Goal: Task Accomplishment & Management: Manage account settings

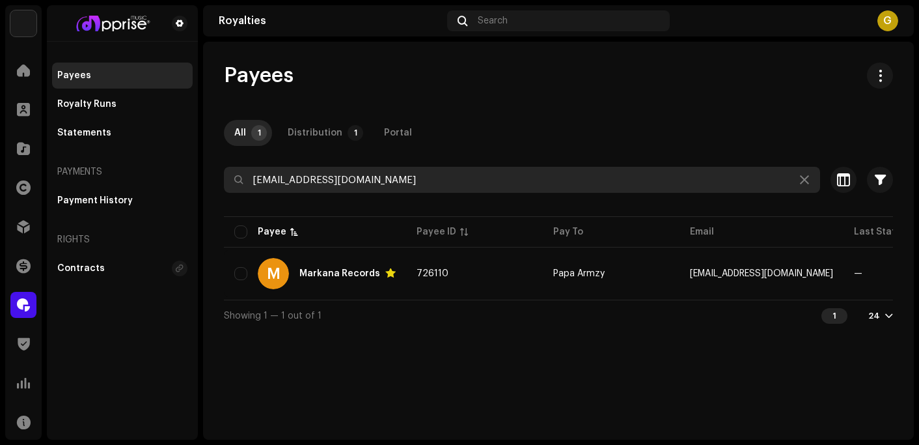
drag, startPoint x: 391, startPoint y: 179, endPoint x: 237, endPoint y: 176, distance: 153.6
click at [237, 176] on div "[EMAIL_ADDRESS][DOMAIN_NAME]" at bounding box center [522, 180] width 596 height 26
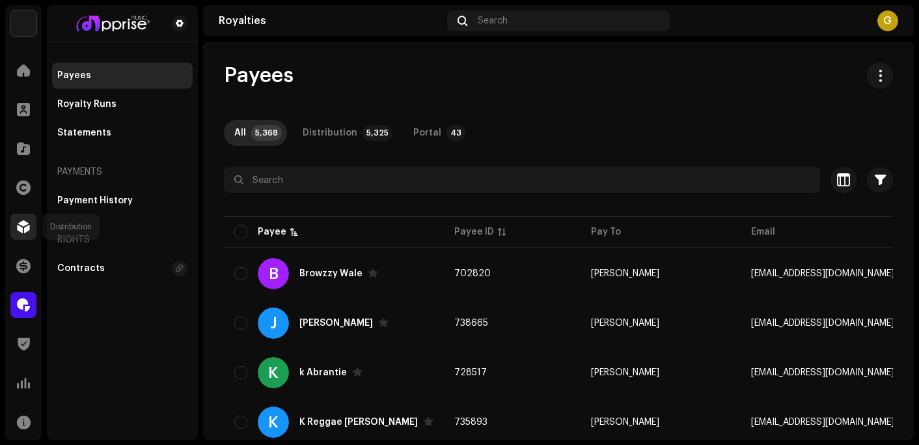
click at [34, 216] on div at bounding box center [23, 226] width 26 height 26
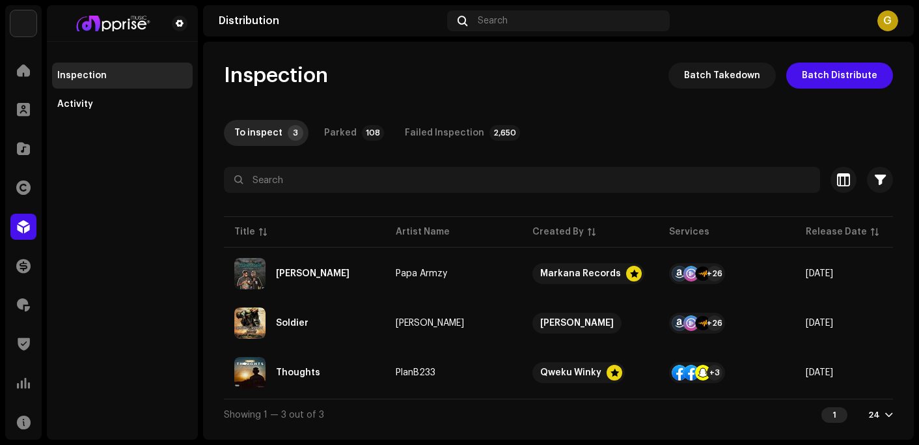
click at [378, 65] on div "Inspection Batch Takedown Batch Distribute" at bounding box center [558, 75] width 669 height 26
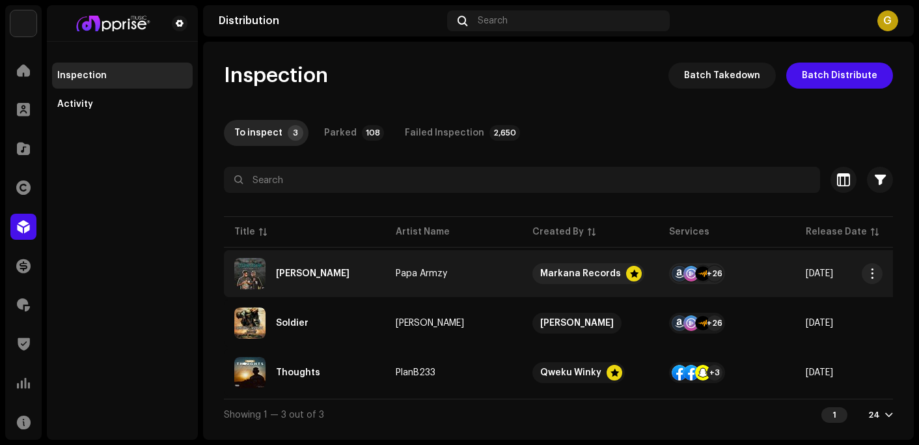
click at [320, 269] on div "[PERSON_NAME]" at bounding box center [304, 273] width 141 height 31
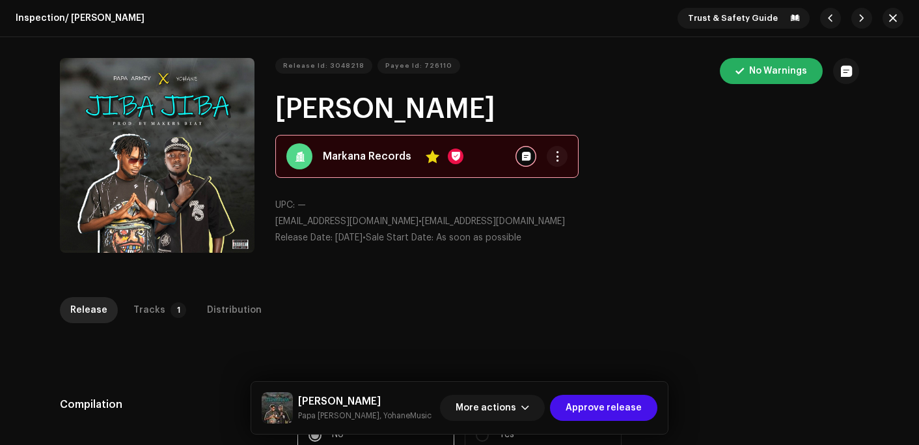
click at [363, 300] on div "Release Tracks 1 Distribution" at bounding box center [459, 310] width 799 height 26
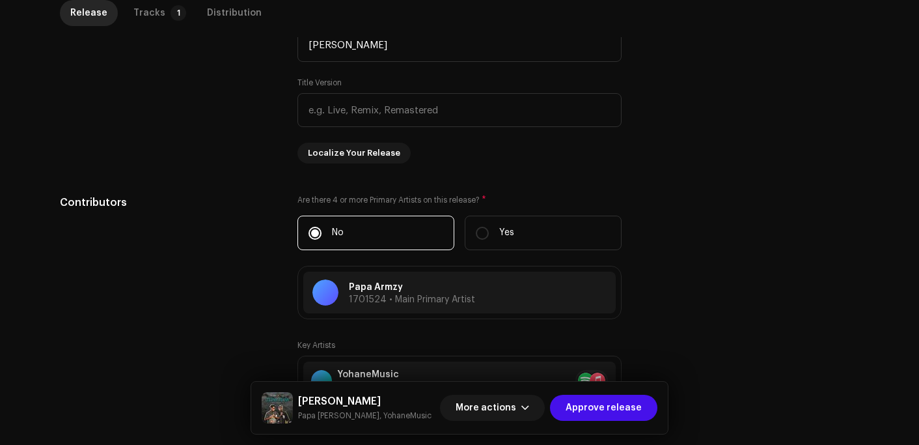
scroll to position [586, 0]
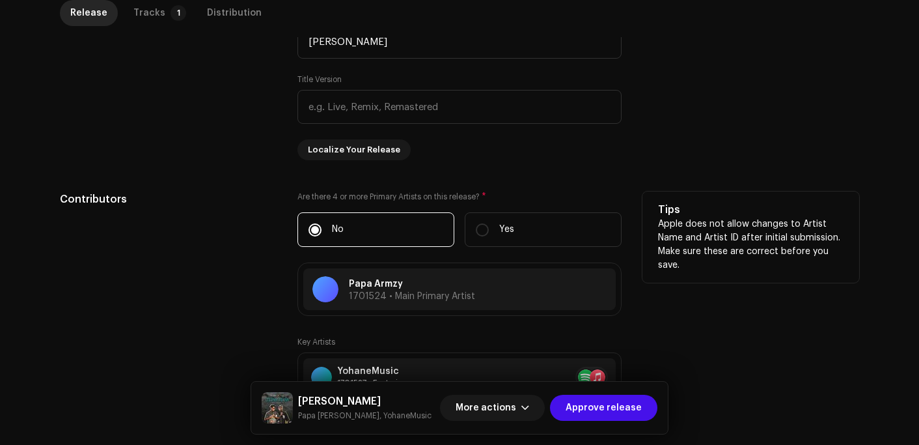
click at [199, 285] on div "Contributors" at bounding box center [168, 395] width 217 height 408
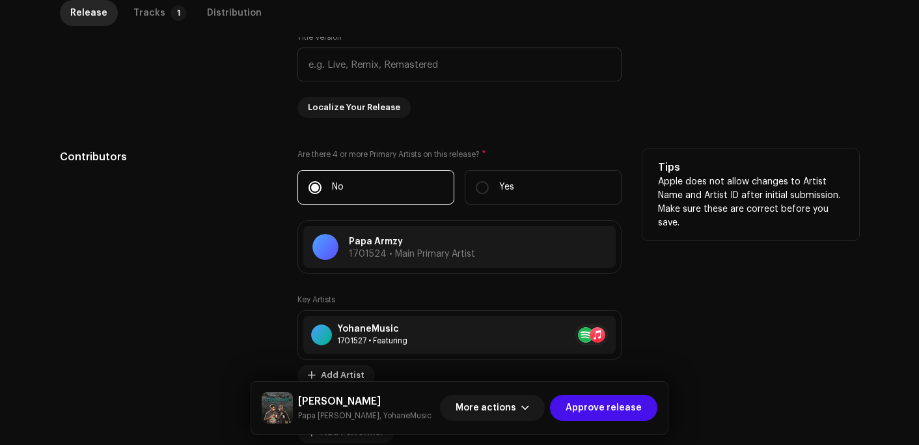
scroll to position [651, 0]
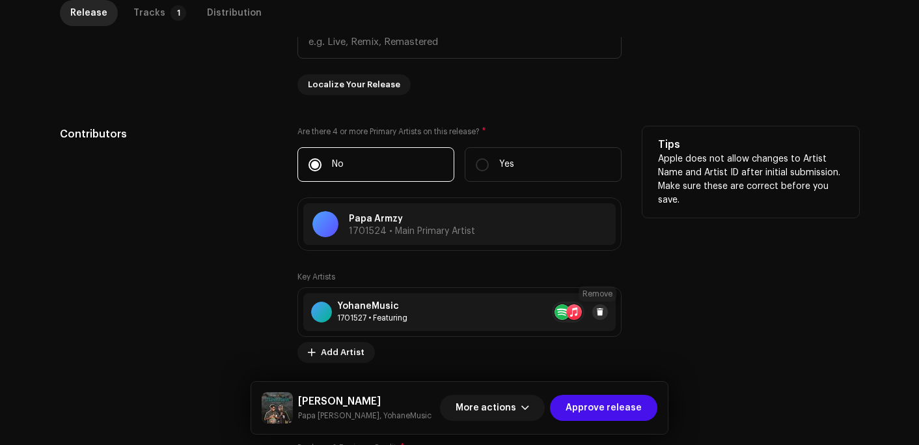
click at [598, 313] on span at bounding box center [600, 312] width 8 height 10
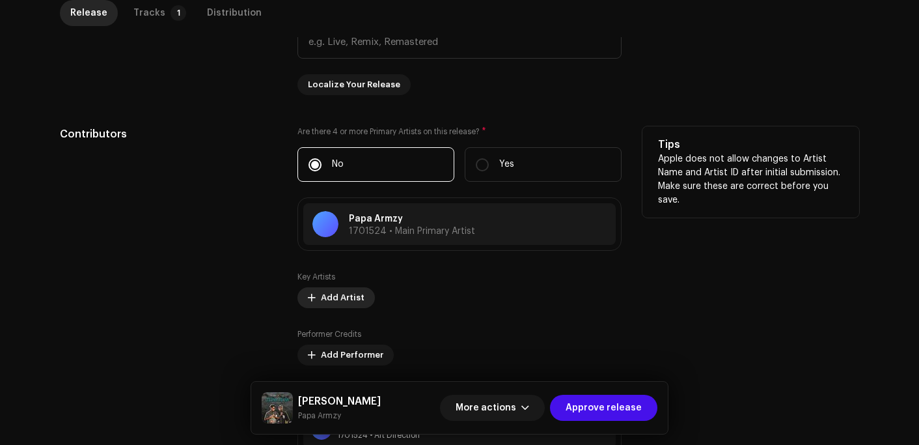
click at [333, 300] on span "Add Artist" at bounding box center [343, 297] width 44 height 26
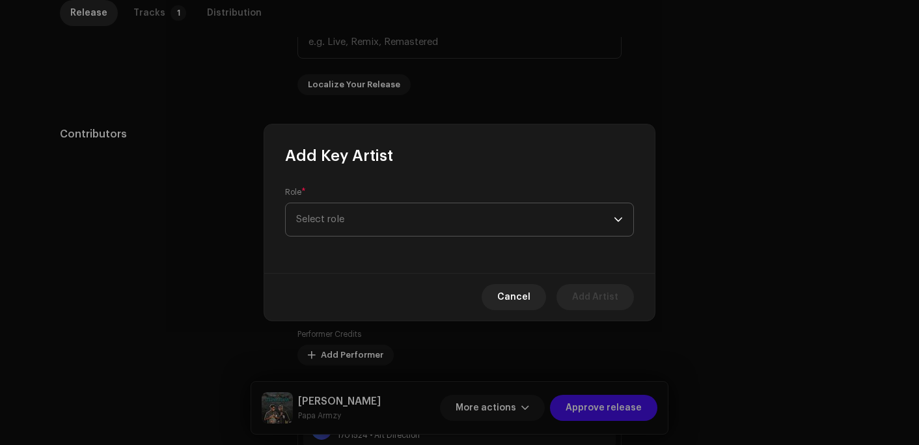
click at [340, 223] on span "Select role" at bounding box center [455, 219] width 318 height 33
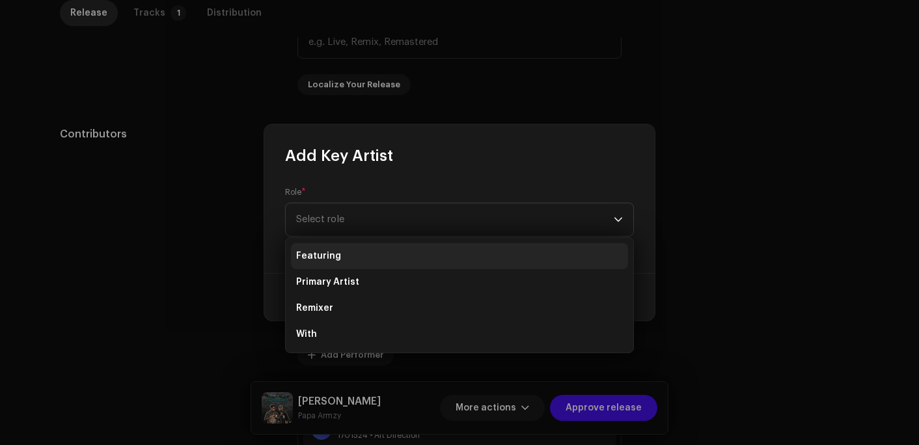
click at [340, 258] on li "Featuring" at bounding box center [459, 256] width 337 height 26
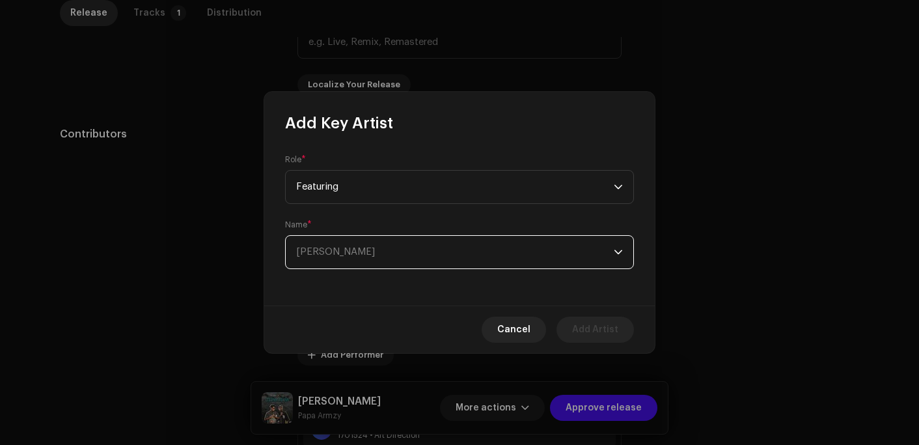
click at [370, 255] on span "[PERSON_NAME]" at bounding box center [455, 252] width 318 height 33
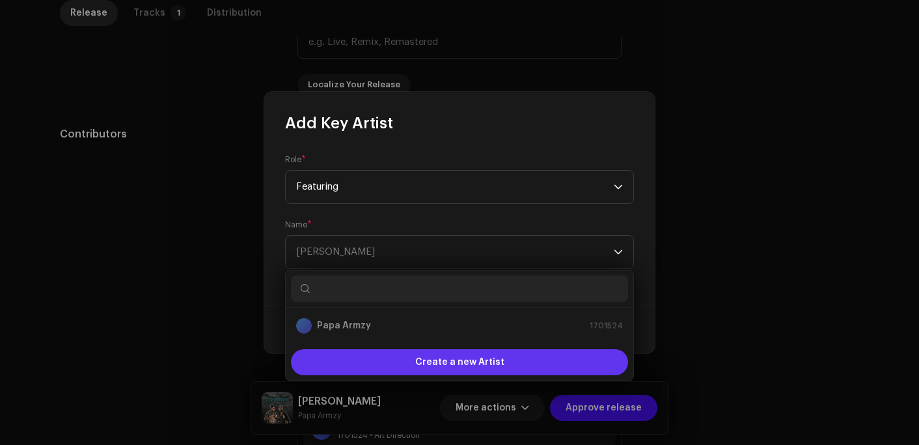
click at [441, 359] on span "Create a new Artist" at bounding box center [459, 362] width 89 height 26
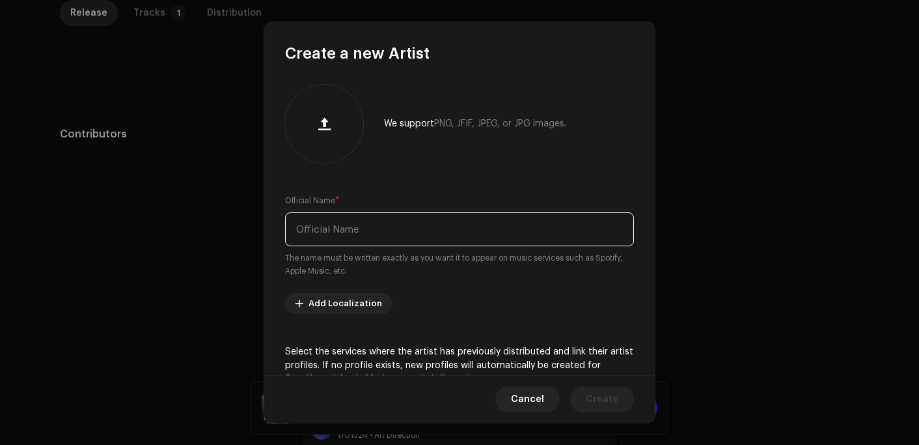
paste input "[PERSON_NAME]"
type input "[PERSON_NAME]"
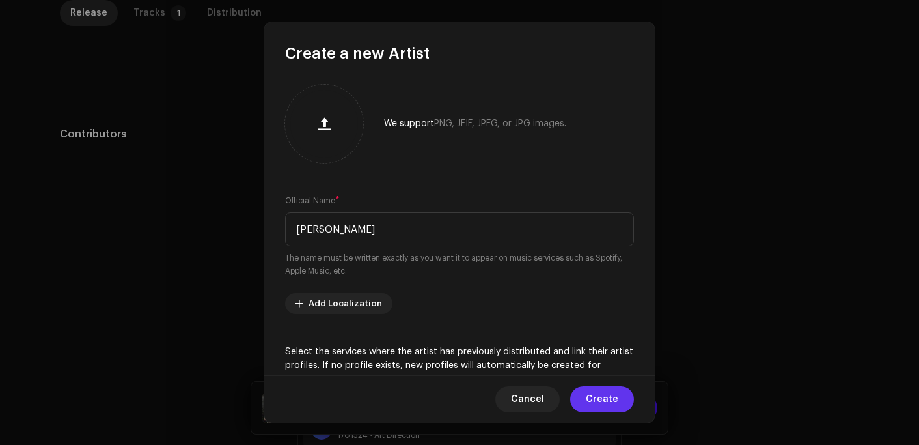
click at [596, 397] on span "Create" at bounding box center [602, 399] width 33 height 26
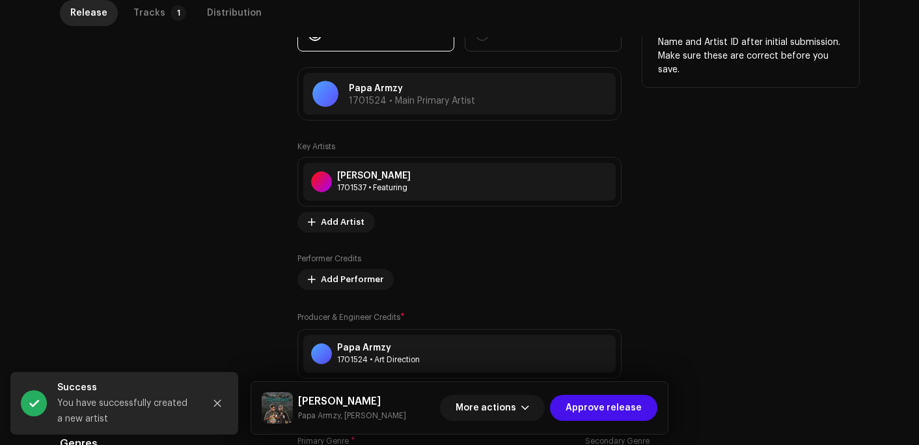
scroll to position [846, 0]
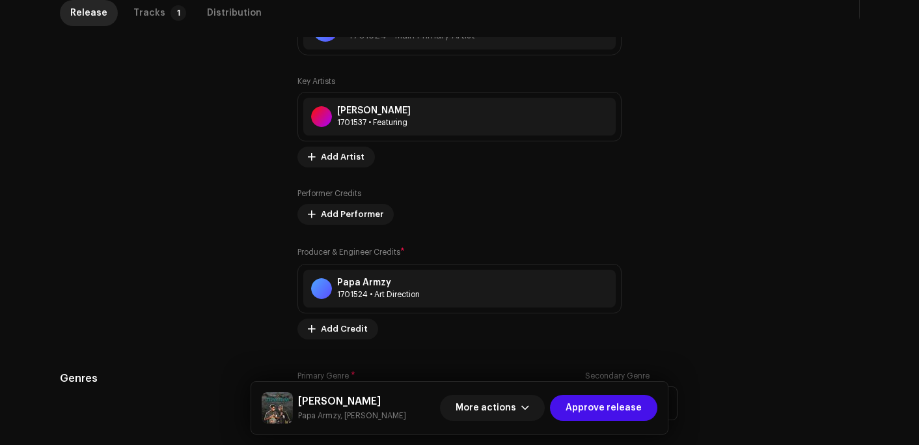
click at [257, 253] on div "Contributors" at bounding box center [168, 135] width 217 height 408
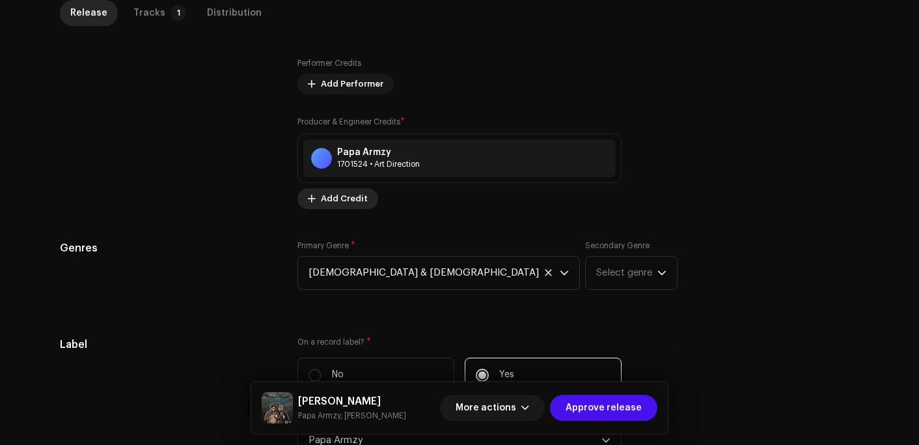
click at [346, 197] on span "Add Credit" at bounding box center [344, 198] width 47 height 26
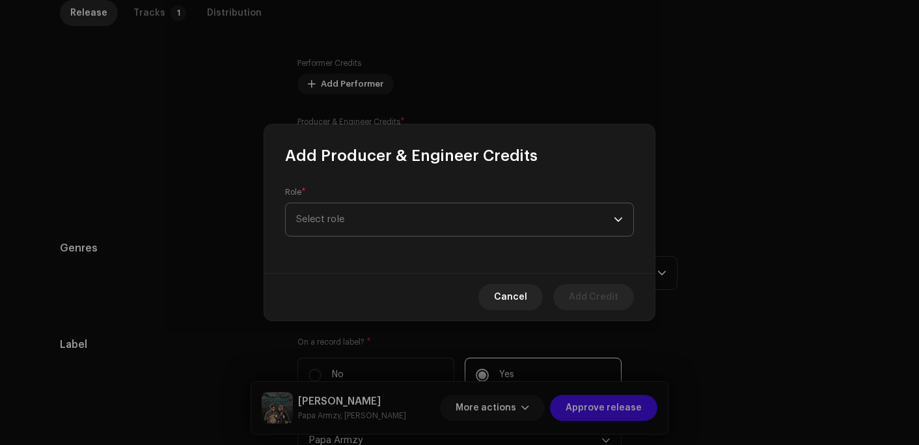
click at [348, 223] on span "Select role" at bounding box center [455, 219] width 318 height 33
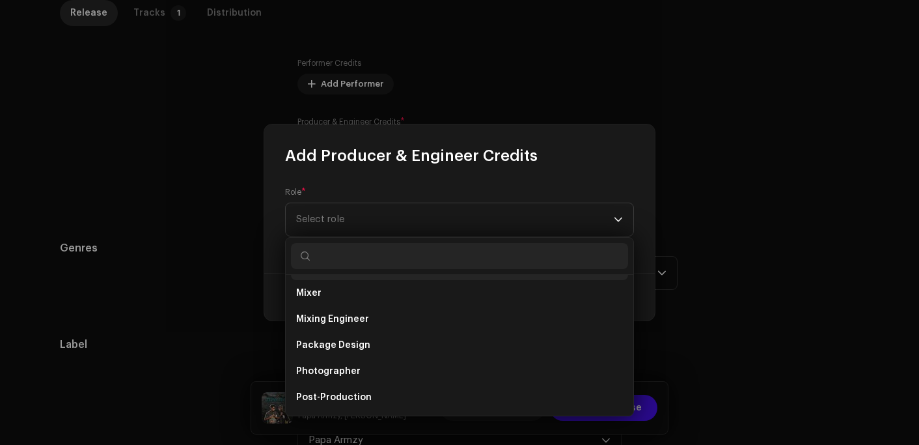
scroll to position [456, 0]
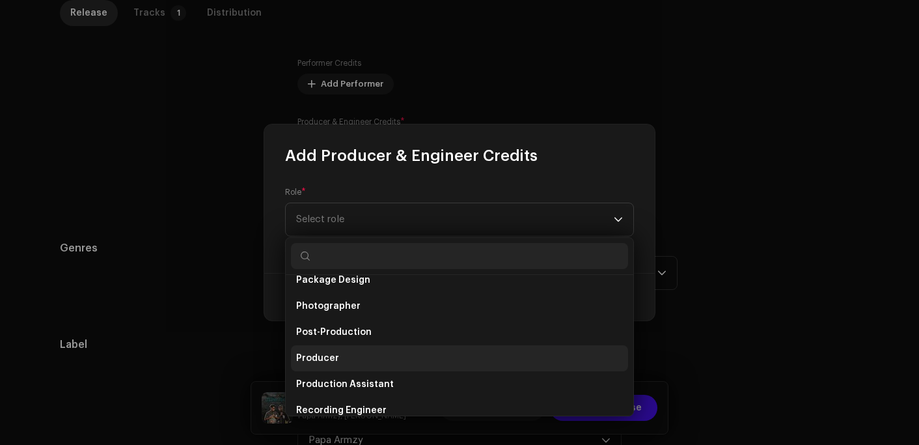
click at [336, 352] on li "Producer" at bounding box center [459, 358] width 337 height 26
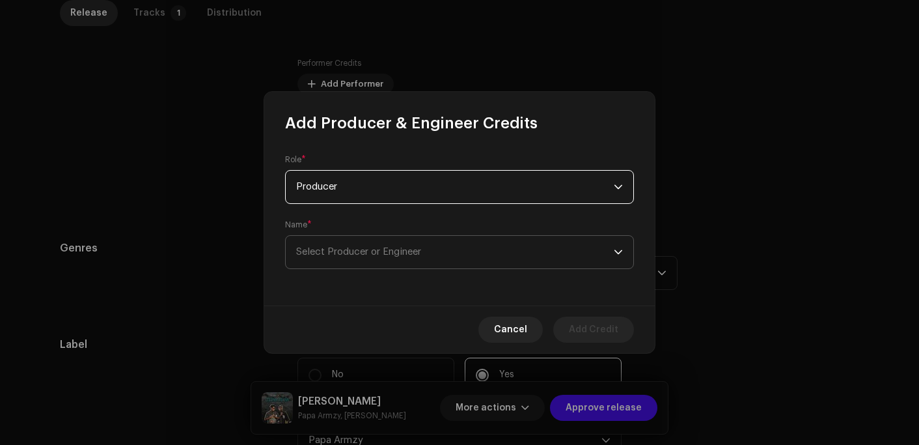
click at [360, 253] on span "Select Producer or Engineer" at bounding box center [358, 252] width 125 height 10
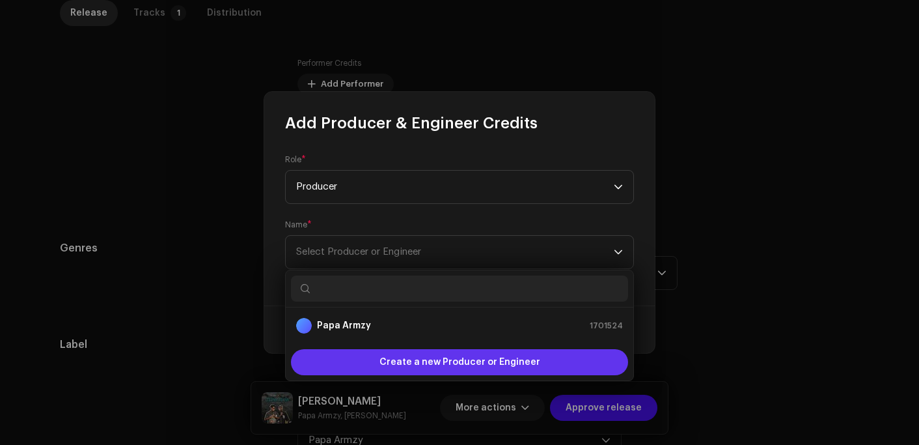
click at [426, 367] on span "Create a new Producer or Engineer" at bounding box center [459, 362] width 161 height 26
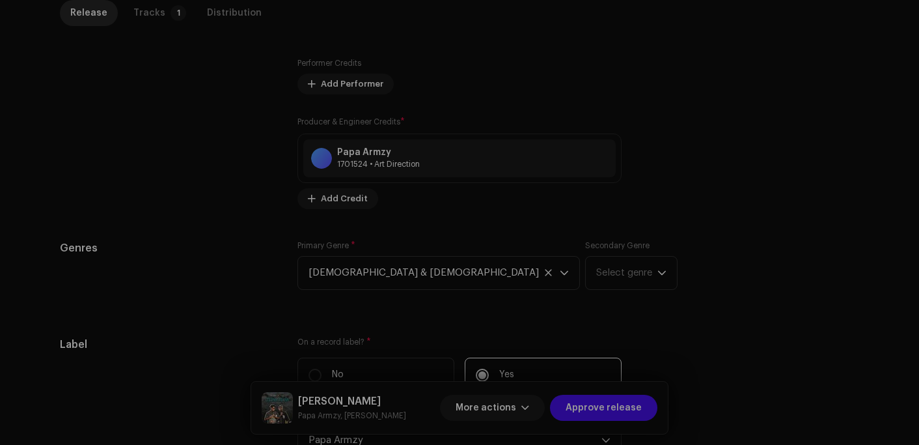
drag, startPoint x: 340, startPoint y: 231, endPoint x: 674, endPoint y: 142, distance: 345.6
click at [674, 141] on div "Create a new Producer or Engineer We support PNG, JFIF, JPEG, or JPG images. Of…" at bounding box center [459, 222] width 919 height 445
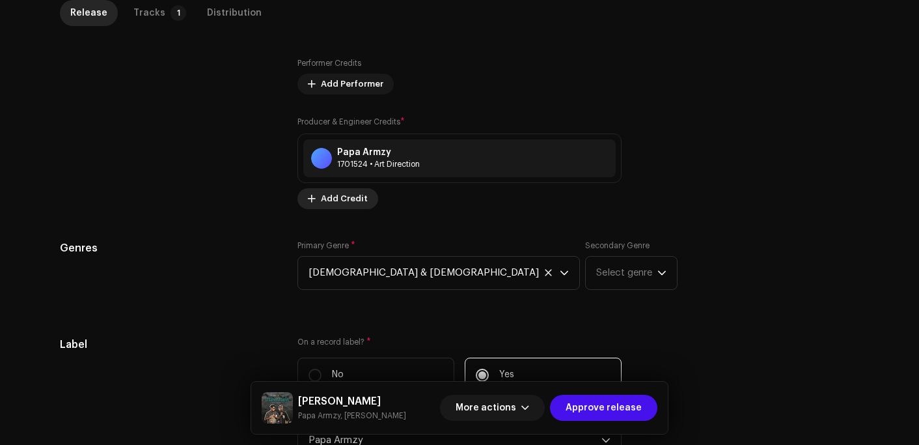
click at [338, 204] on span "Add Credit" at bounding box center [344, 198] width 47 height 26
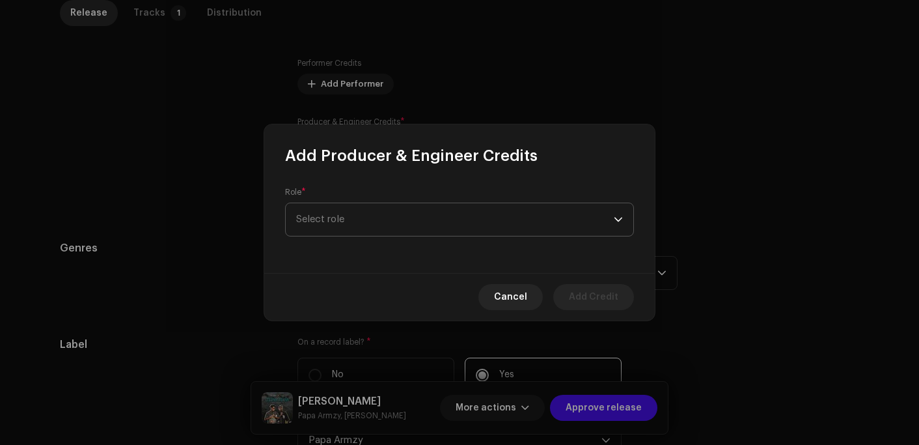
click at [340, 227] on span "Select role" at bounding box center [455, 219] width 318 height 33
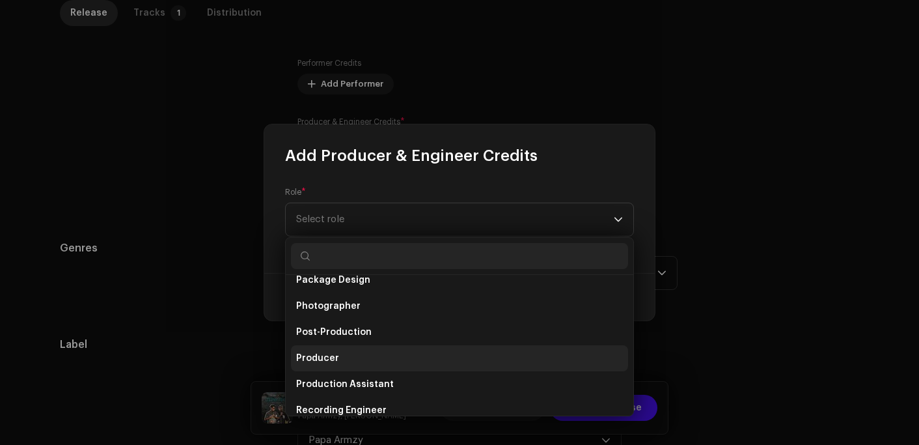
click at [323, 355] on span "Producer" at bounding box center [317, 357] width 43 height 13
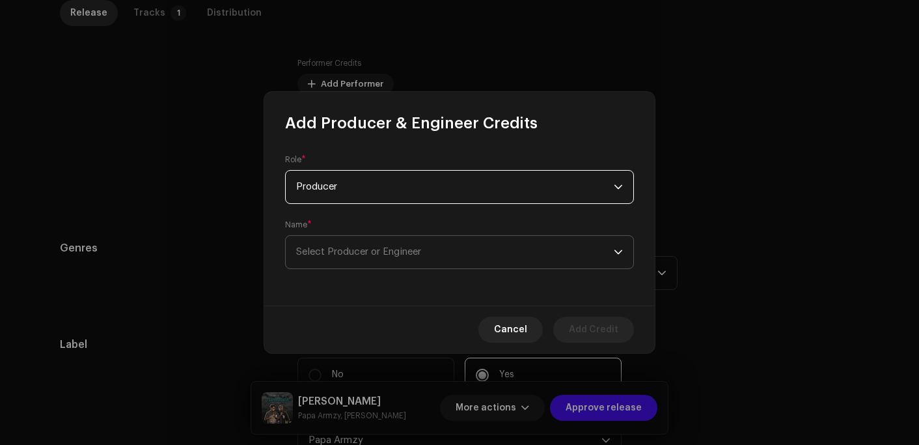
click at [333, 256] on span "Select Producer or Engineer" at bounding box center [455, 252] width 318 height 33
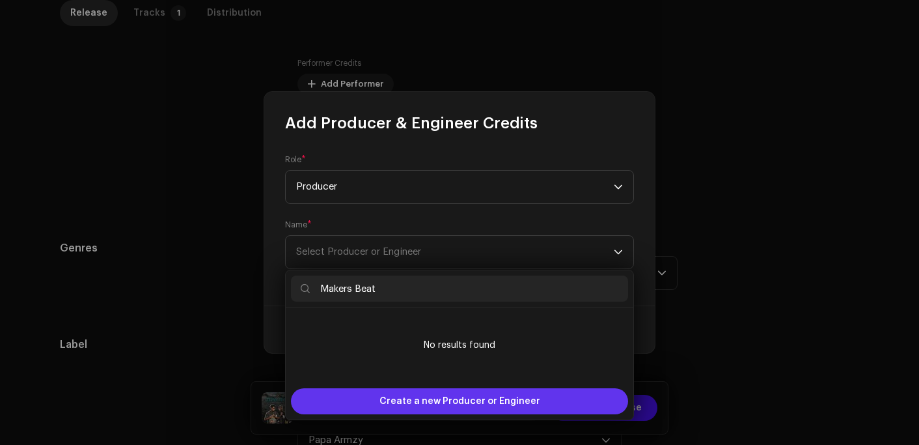
type input "Makers Beat"
click at [391, 397] on span "Create a new Producer or Engineer" at bounding box center [459, 401] width 161 height 26
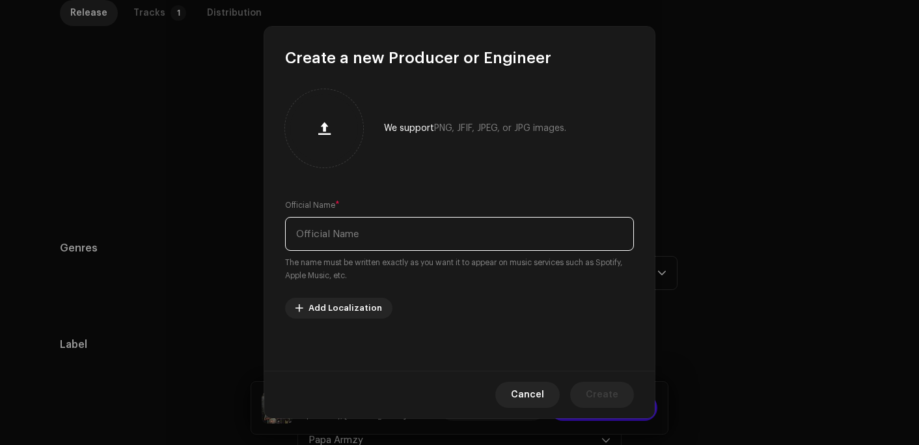
paste input "Makers Beat"
type input "Makers Beat"
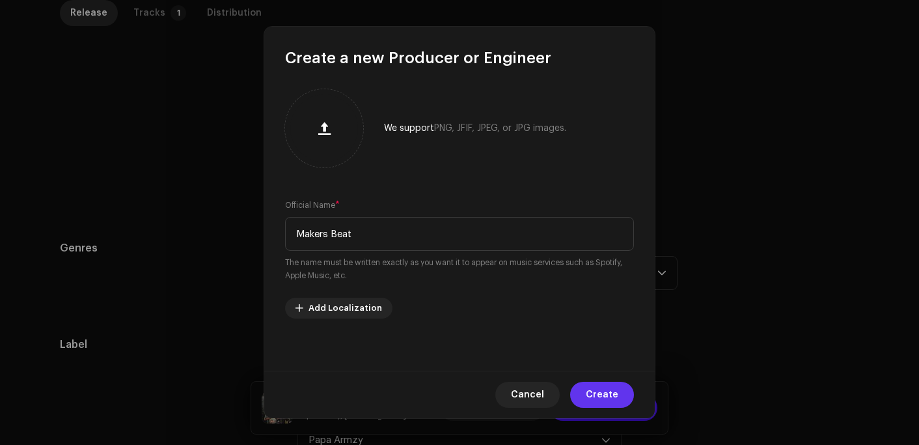
click at [591, 392] on span "Create" at bounding box center [602, 394] width 33 height 26
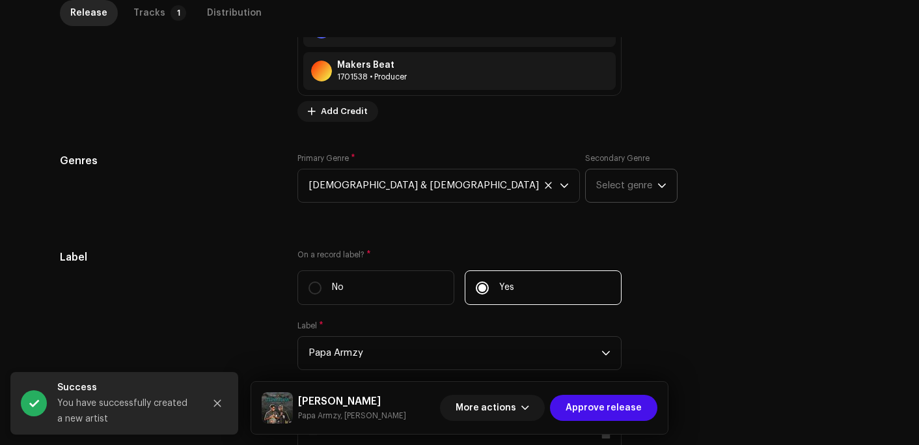
scroll to position [1041, 0]
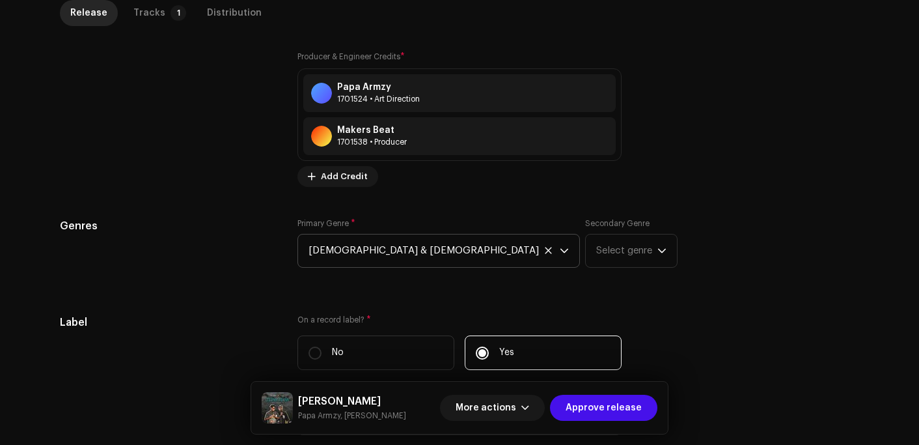
click at [336, 256] on span "[DEMOGRAPHIC_DATA] & [DEMOGRAPHIC_DATA]" at bounding box center [434, 250] width 251 height 33
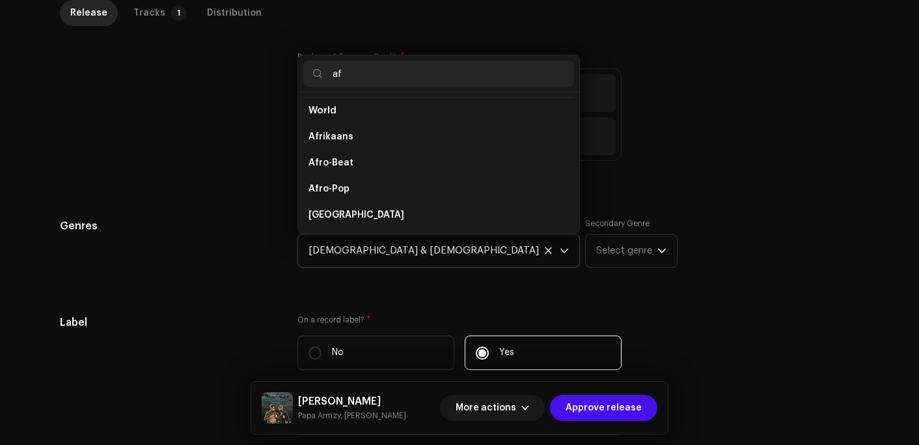
scroll to position [287, 0]
type input "afr"
click at [339, 141] on span "Afrikaans" at bounding box center [331, 137] width 45 height 13
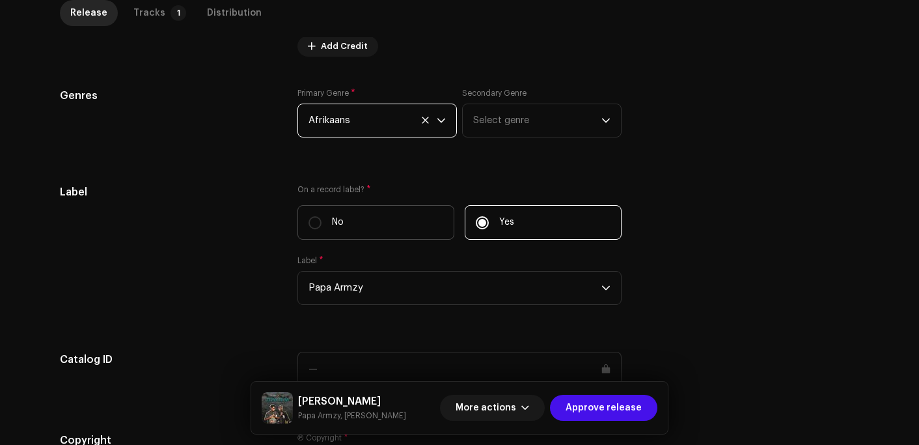
scroll to position [1302, 0]
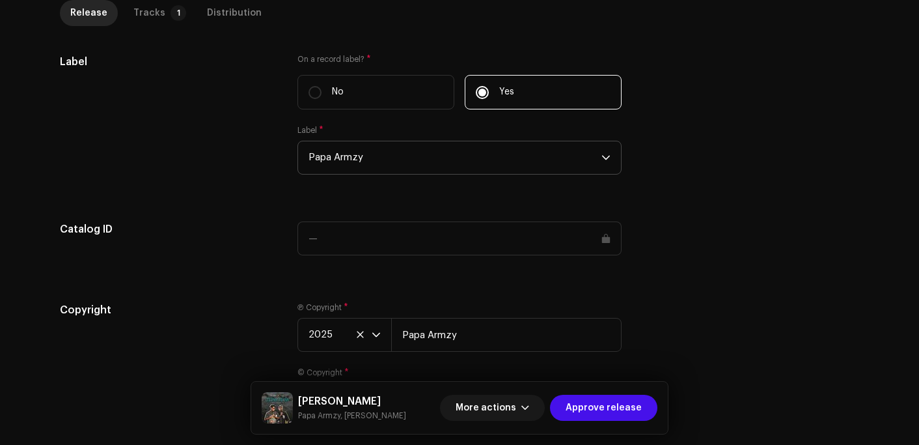
click at [361, 167] on span "Papa Armzy" at bounding box center [455, 157] width 293 height 33
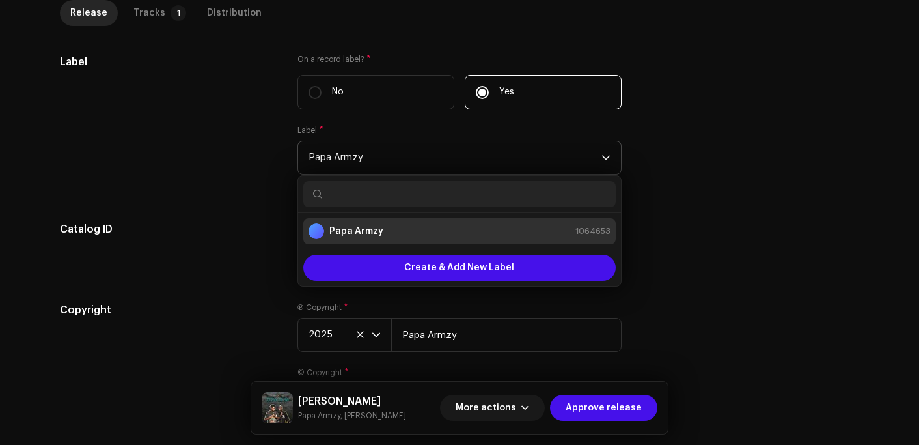
click at [346, 196] on input "text" at bounding box center [459, 194] width 312 height 26
paste input "Markana Records"
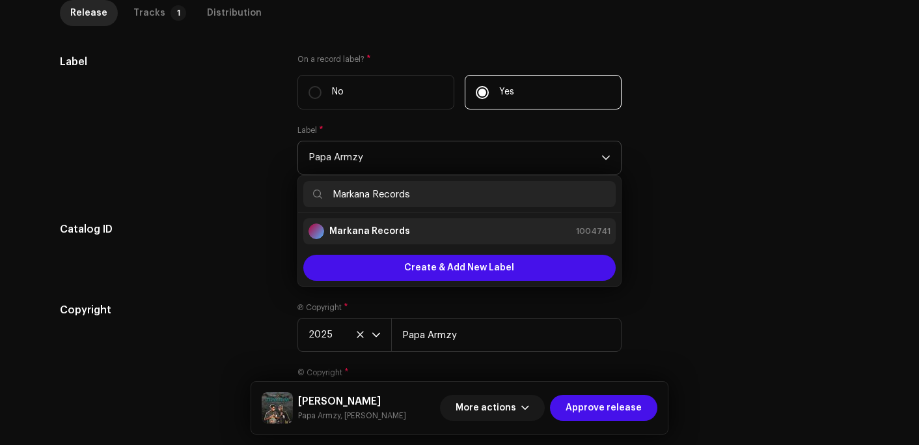
type input "Markana Records"
click at [376, 228] on strong "Markana Records" at bounding box center [369, 231] width 81 height 13
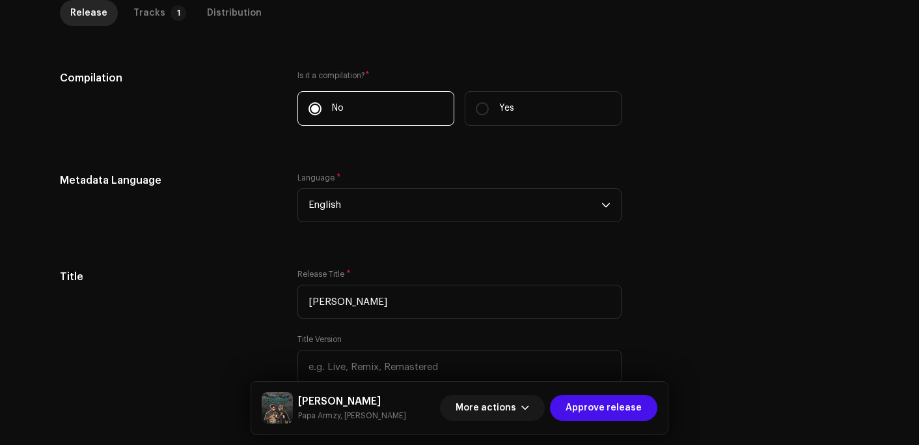
scroll to position [280, 0]
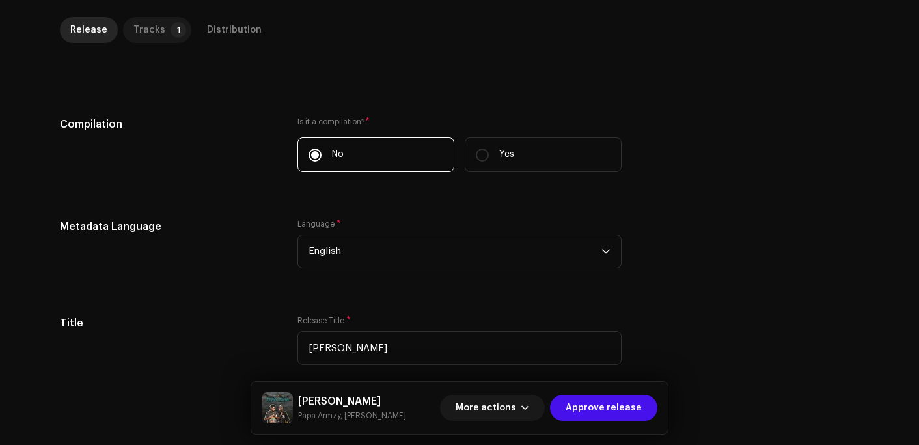
click at [160, 33] on p-tab "Tracks 1" at bounding box center [157, 30] width 68 height 26
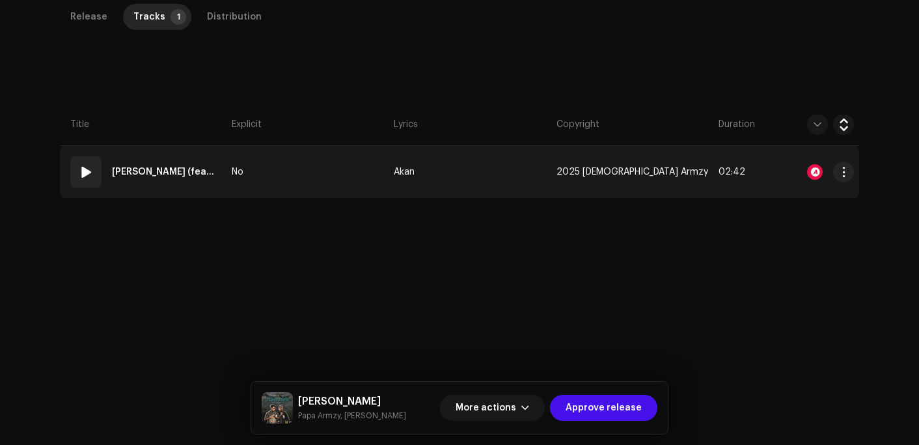
scroll to position [297, 0]
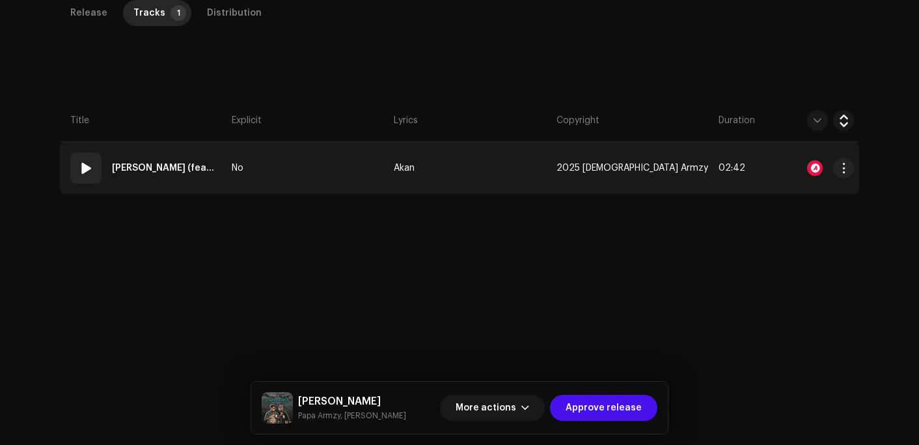
click at [171, 167] on strong "[PERSON_NAME] (feat. YohaneMusic)" at bounding box center [164, 168] width 104 height 26
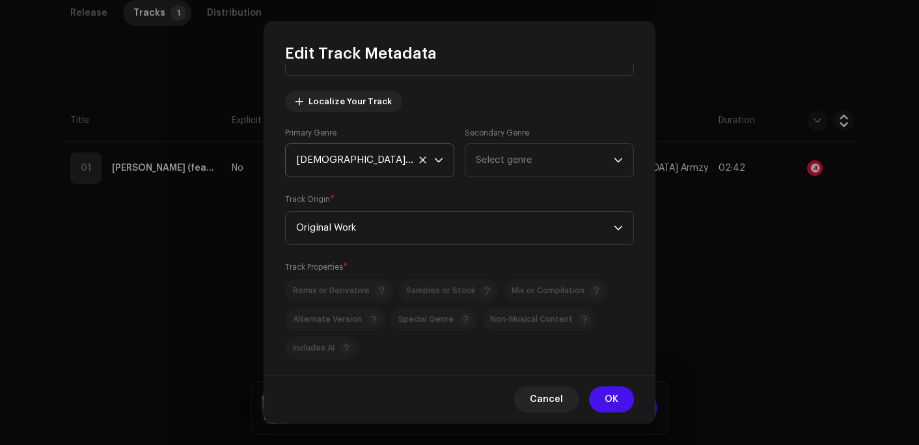
scroll to position [130, 0]
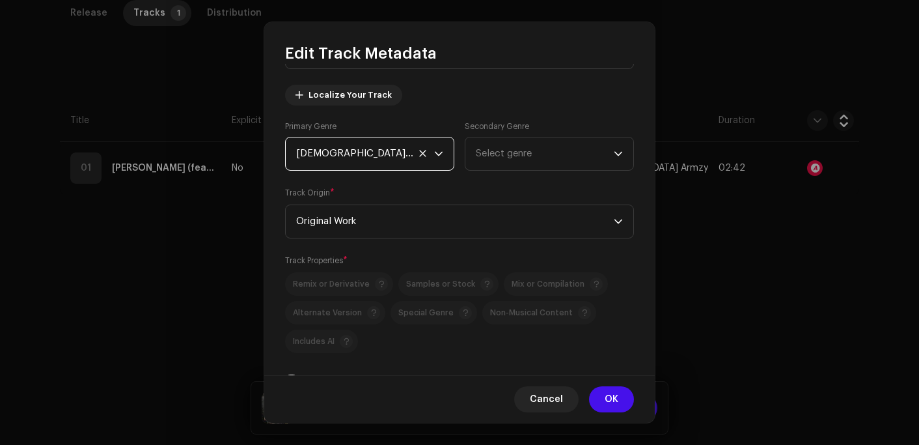
click at [358, 158] on span "[DEMOGRAPHIC_DATA] & [DEMOGRAPHIC_DATA]" at bounding box center [365, 153] width 138 height 33
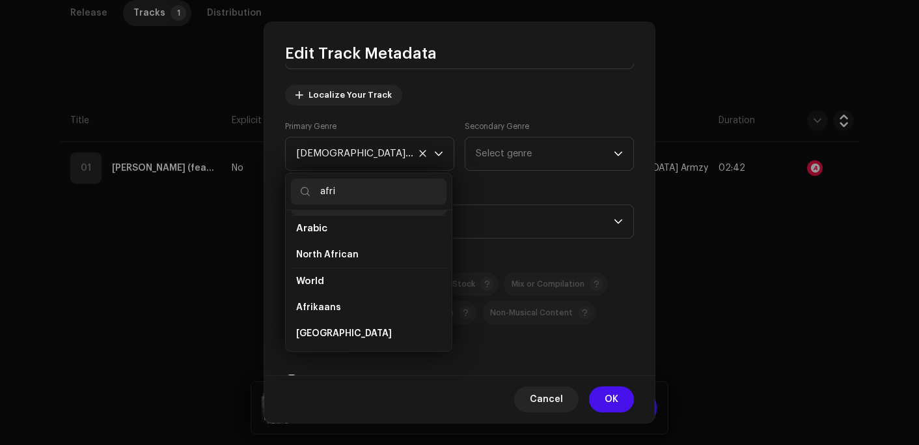
scroll to position [83, 0]
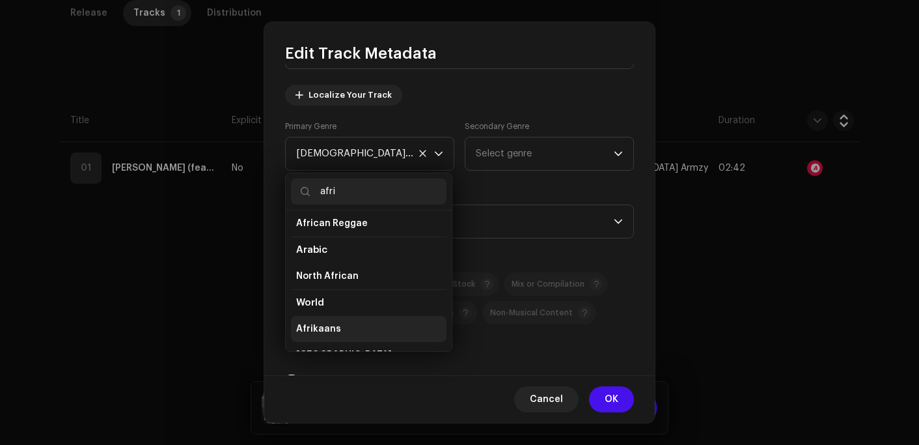
type input "afri"
click at [313, 322] on span "Afrikaans" at bounding box center [318, 328] width 45 height 13
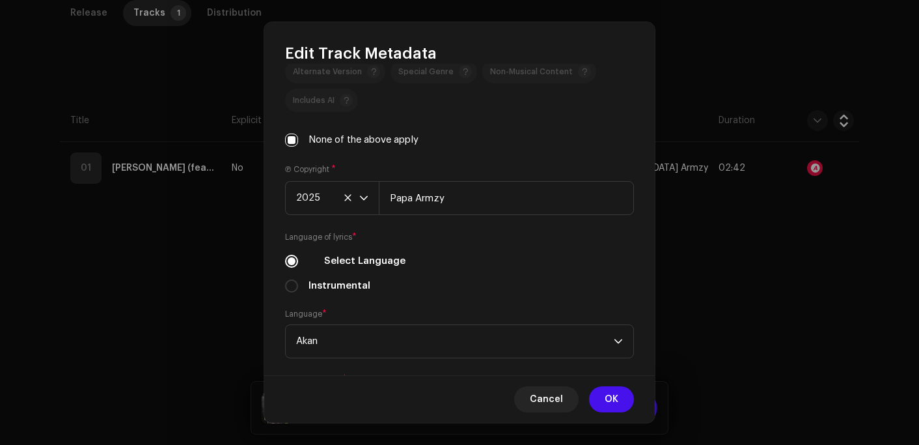
scroll to position [391, 0]
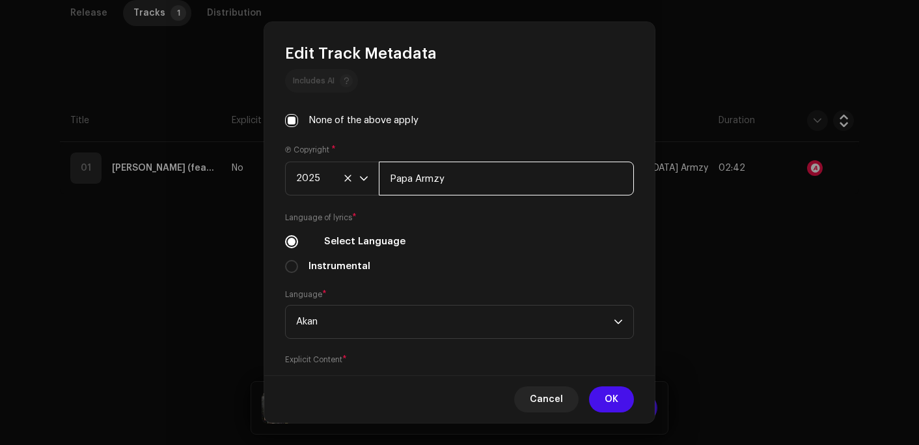
click at [422, 187] on input "Papa Armzy" at bounding box center [506, 178] width 255 height 34
paste input "Markana Records"
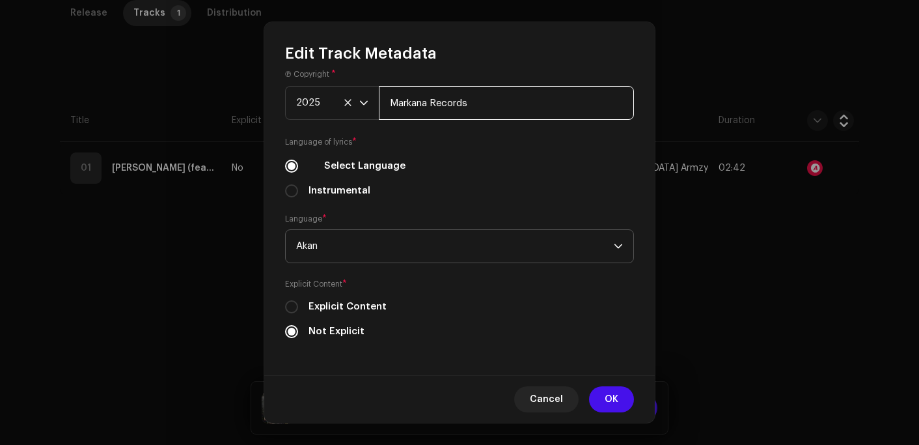
scroll to position [469, 0]
type input "Markana Records"
click at [302, 357] on div "Track Title * Jiba Jiba Track Version Localize Your Track Primary Genre Afrikaa…" at bounding box center [459, 219] width 391 height 311
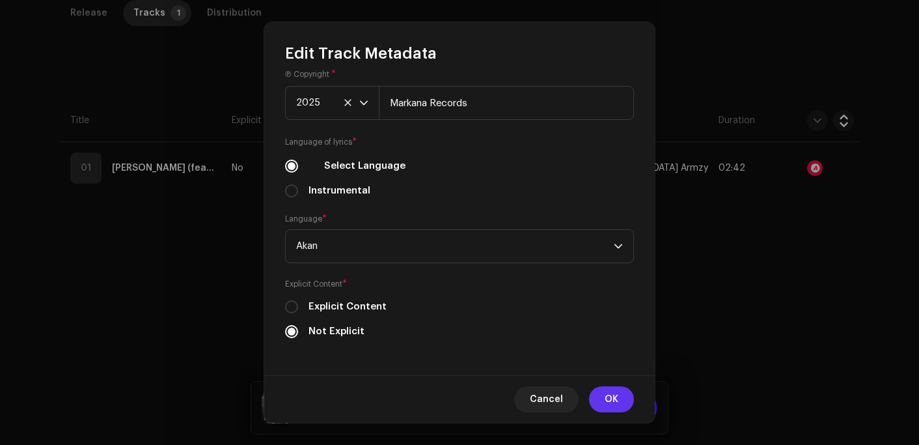
click at [614, 401] on span "OK" at bounding box center [612, 399] width 14 height 26
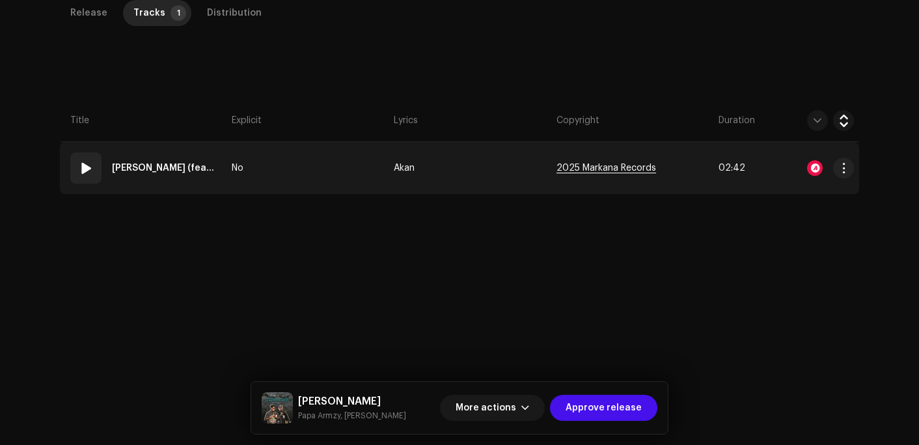
click at [611, 164] on span "2025 Markana Records" at bounding box center [606, 168] width 100 height 10
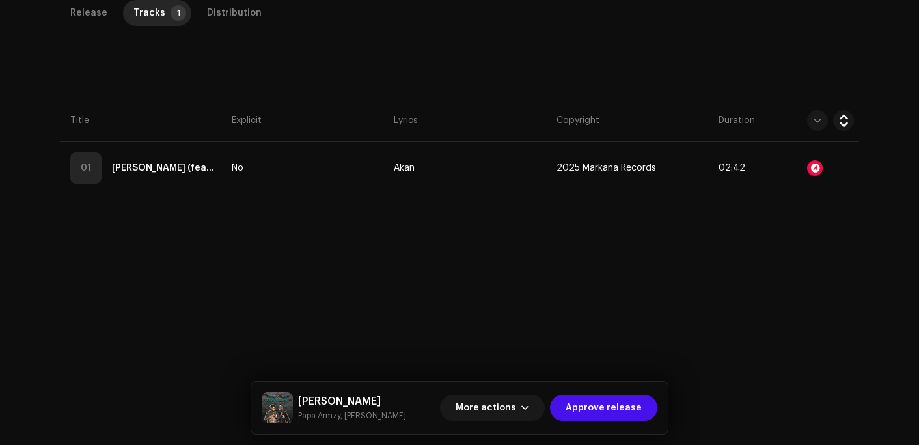
click at [764, 266] on div "Edit Track Metadata Track Title * Jiba Jiba Track Version Localize Your Track P…" at bounding box center [459, 222] width 919 height 445
click at [83, 12] on div "Release" at bounding box center [88, 13] width 37 height 26
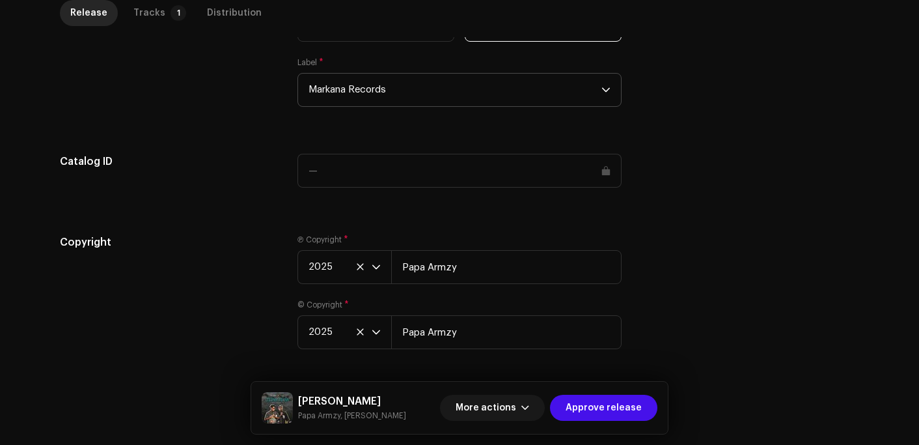
scroll to position [1386, 0]
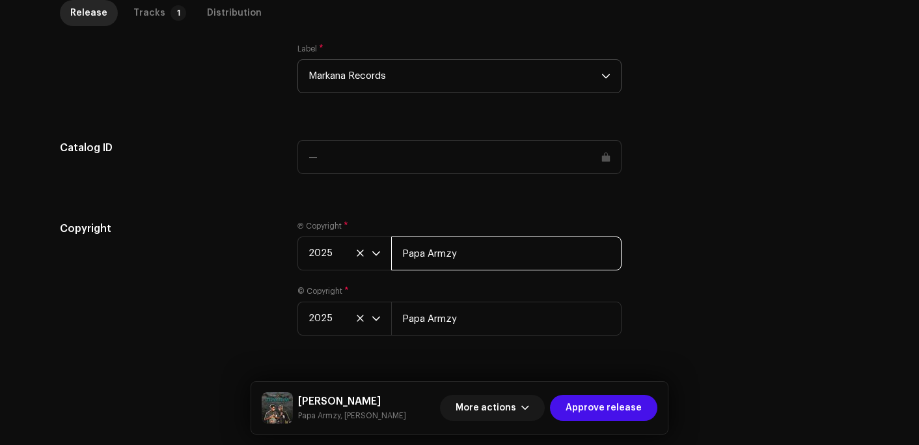
drag, startPoint x: 469, startPoint y: 251, endPoint x: 388, endPoint y: 249, distance: 80.8
click at [391, 249] on input "Papa Armzy" at bounding box center [506, 253] width 230 height 34
paste input "Markana Records"
type input "Markana Records"
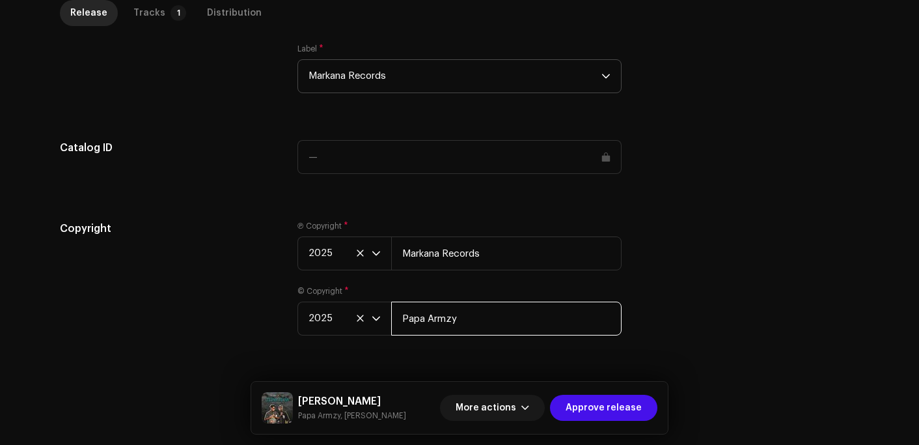
drag, startPoint x: 463, startPoint y: 312, endPoint x: 399, endPoint y: 315, distance: 64.5
click at [399, 315] on input "Papa Armzy" at bounding box center [506, 318] width 230 height 34
paste input "Markana Records"
type input "Markana Records"
click at [130, 270] on div "Copyright" at bounding box center [168, 286] width 217 height 130
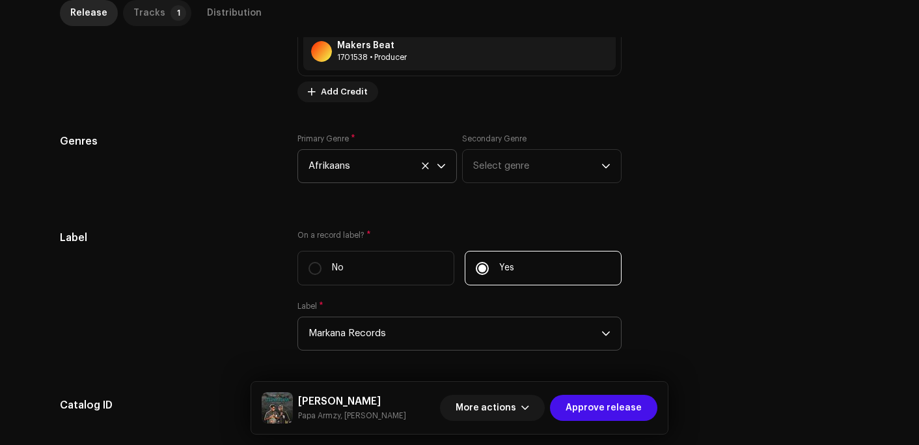
click at [150, 17] on div "Tracks" at bounding box center [149, 13] width 32 height 26
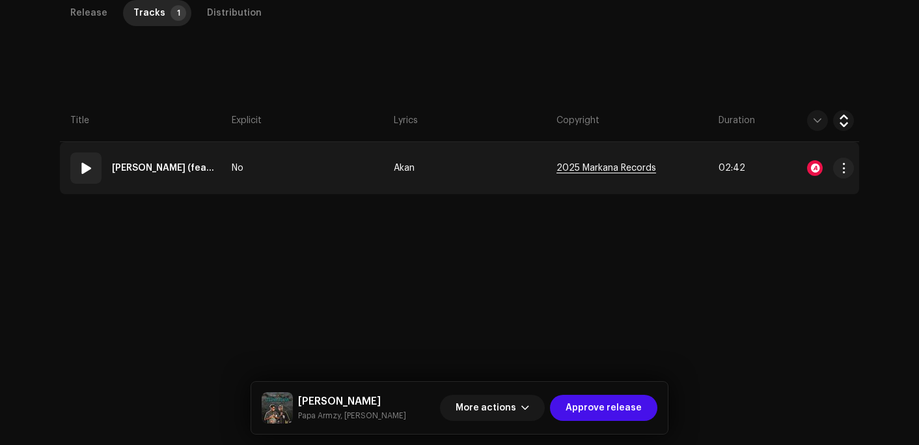
click at [596, 169] on span "2025 Markana Records" at bounding box center [606, 168] width 100 height 10
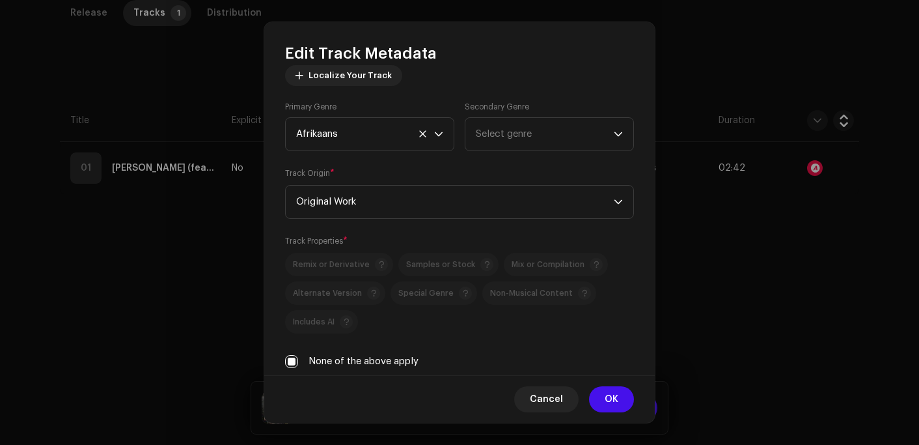
scroll to position [325, 0]
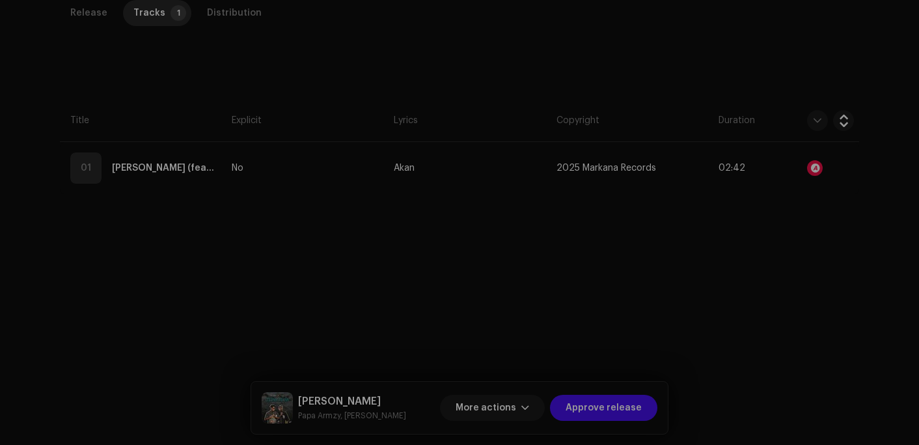
click at [744, 275] on div "Edit Track Metadata Track Title * Jiba Jiba Track Version Localize Your Track P…" at bounding box center [459, 222] width 919 height 445
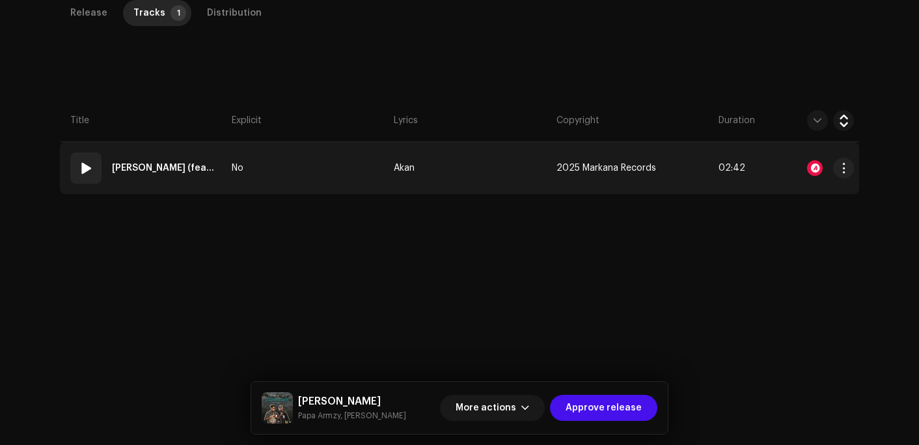
click at [413, 168] on td "Akan" at bounding box center [470, 168] width 162 height 52
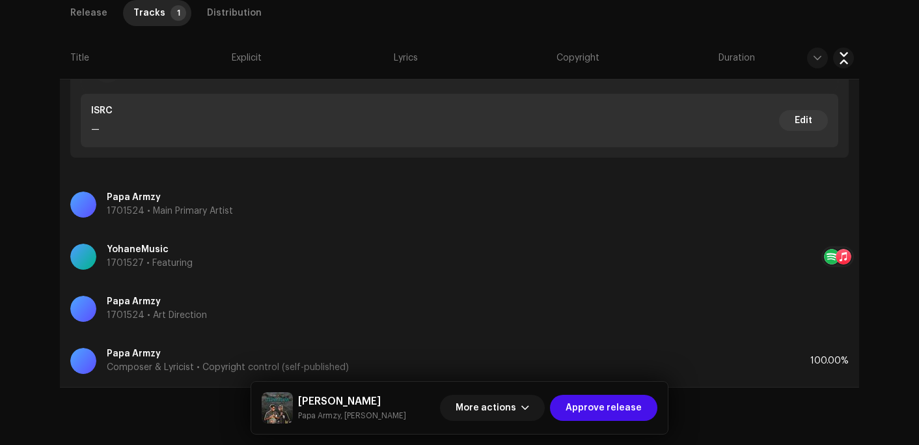
scroll to position [528, 0]
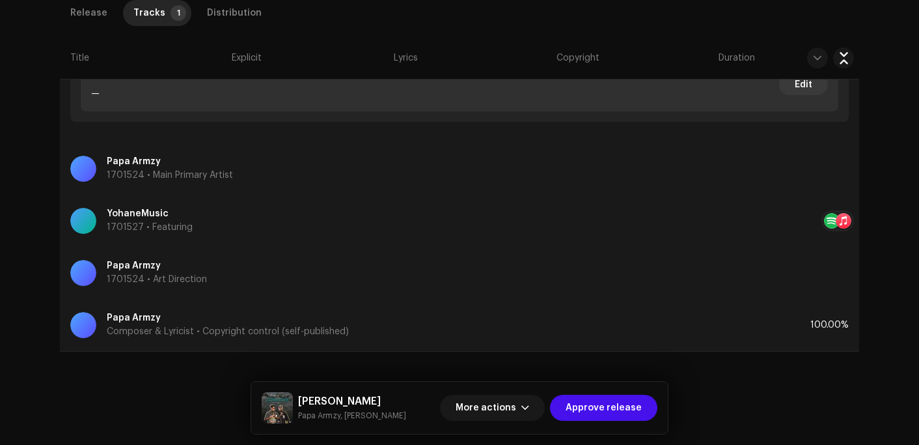
click at [167, 342] on div "Papa Armzy Composer & Lyricist • Copyright control (self-published)" at bounding box center [440, 324] width 740 height 47
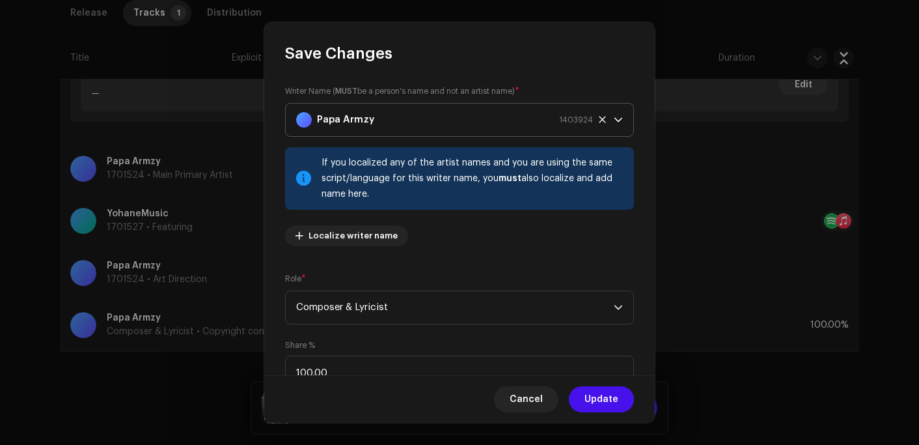
click at [363, 113] on strong "Papa Armzy" at bounding box center [345, 119] width 57 height 33
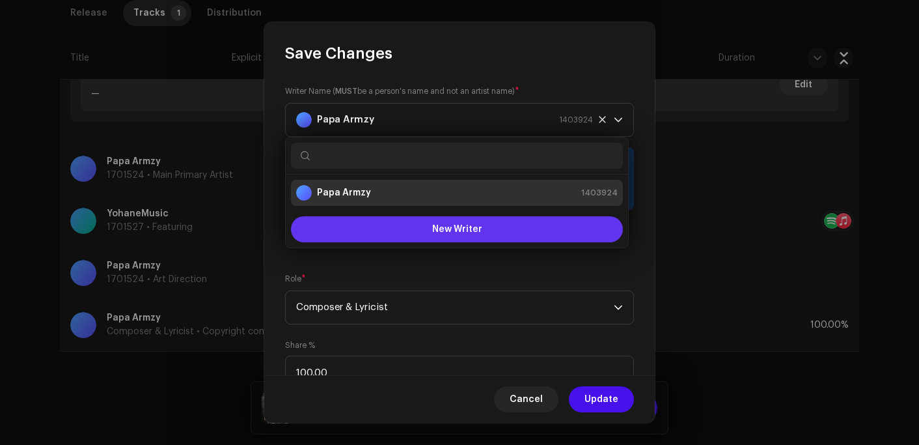
click at [446, 228] on span "New Writer" at bounding box center [457, 229] width 50 height 9
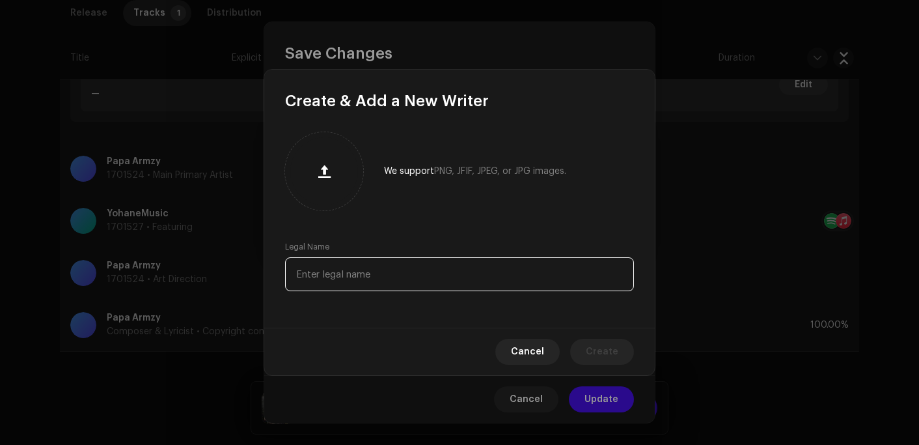
paste input "[PERSON_NAME] Saban"
type input "[PERSON_NAME] Saban"
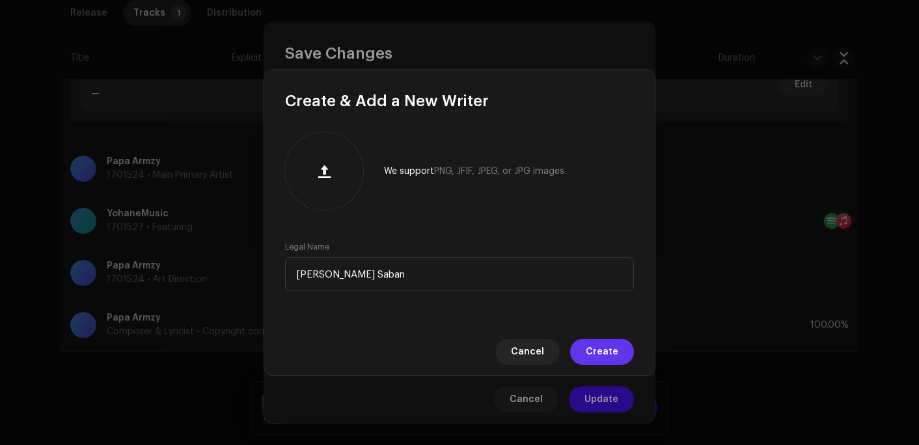
click at [601, 349] on span "Create" at bounding box center [602, 351] width 33 height 26
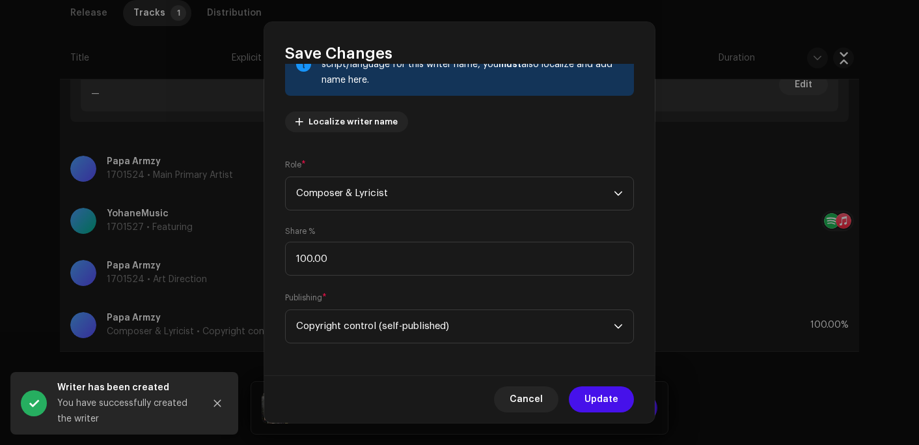
scroll to position [118, 0]
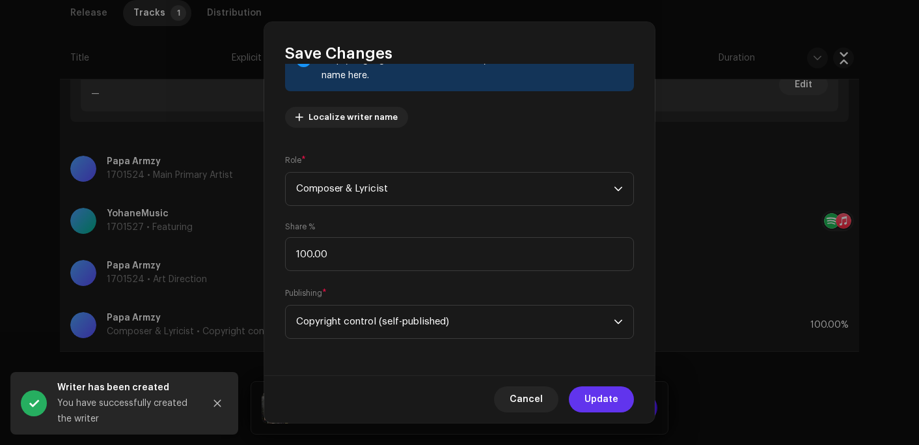
click at [599, 392] on span "Update" at bounding box center [601, 399] width 34 height 26
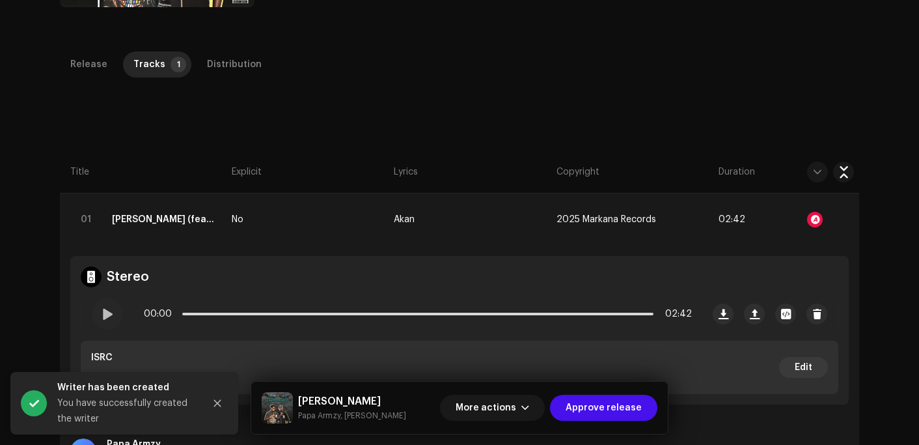
scroll to position [202, 0]
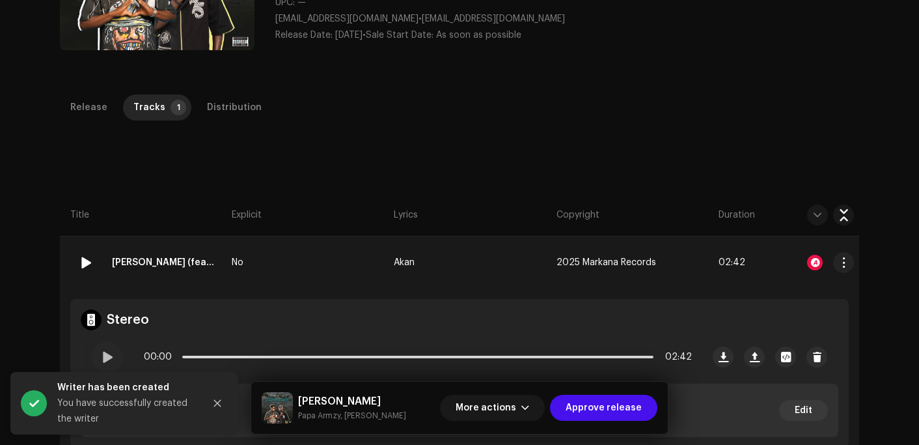
click at [203, 261] on strong "[PERSON_NAME] (feat. YohaneMusic)" at bounding box center [164, 262] width 104 height 26
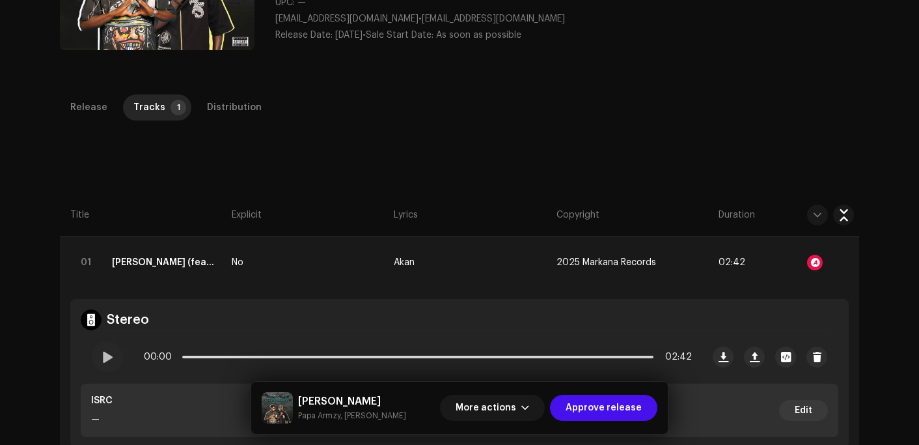
click at [750, 154] on div "Edit Track Metadata Track Title * Jiba Jiba Track Version Localize Your Track P…" at bounding box center [459, 222] width 919 height 445
click at [497, 397] on span "More actions" at bounding box center [486, 407] width 61 height 26
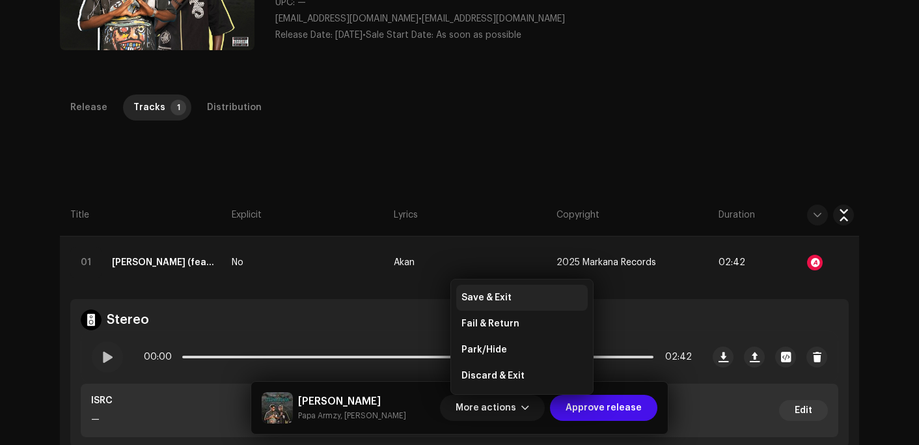
click at [502, 298] on span "Save & Exit" at bounding box center [486, 297] width 50 height 10
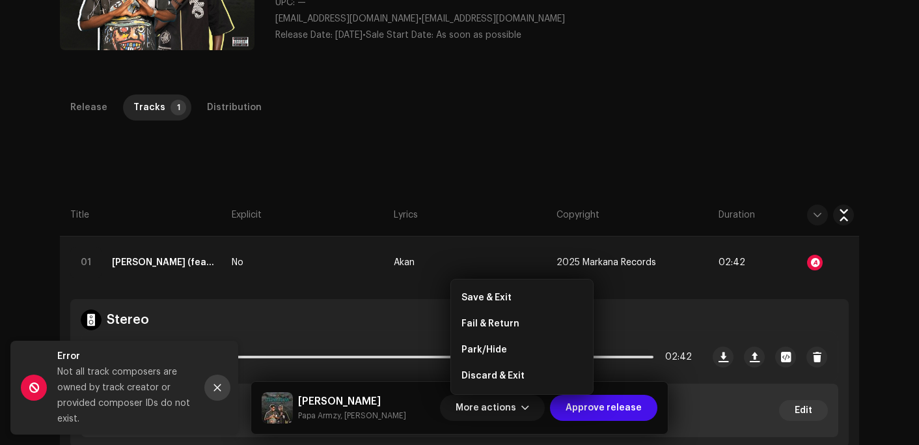
click at [214, 387] on icon "Close" at bounding box center [217, 387] width 9 height 9
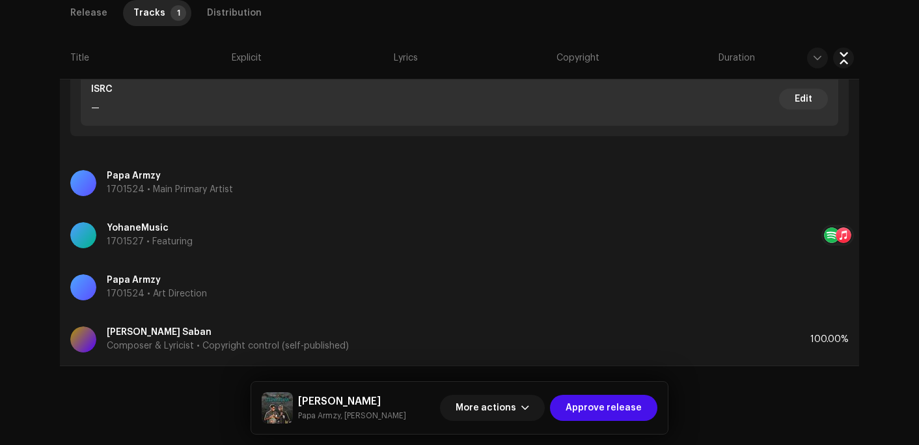
scroll to position [528, 0]
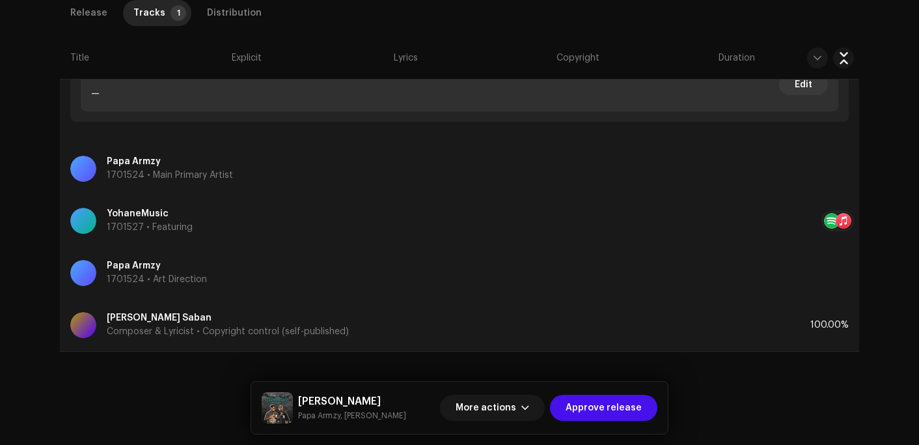
click at [213, 329] on p "Composer & Lyricist • Copyright control (self-published)" at bounding box center [228, 332] width 242 height 14
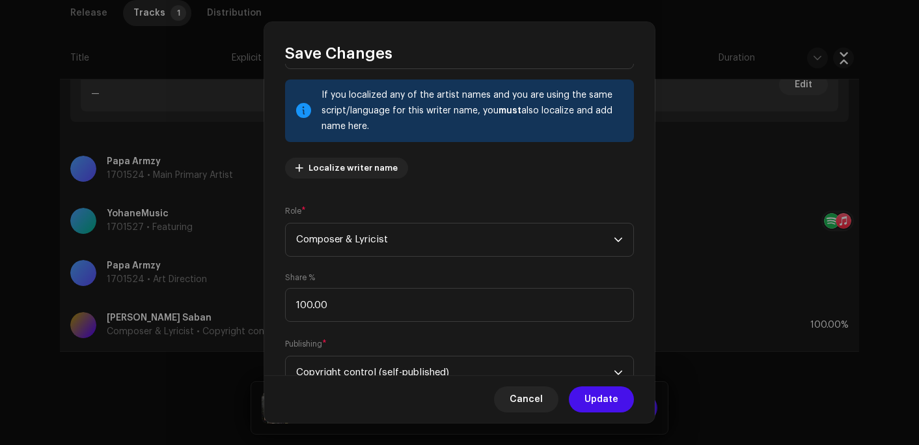
scroll to position [118, 0]
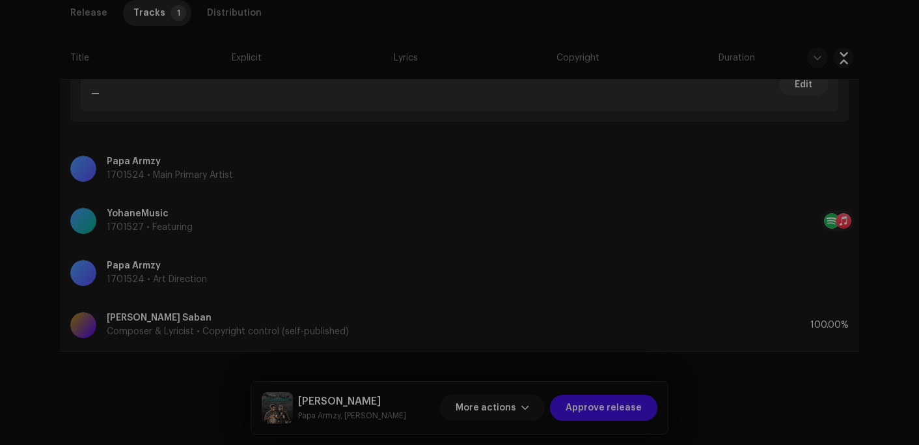
click at [750, 378] on div "Save Changes Writer Name ( MUST be a person's name and not an artist name) * [P…" at bounding box center [459, 222] width 919 height 445
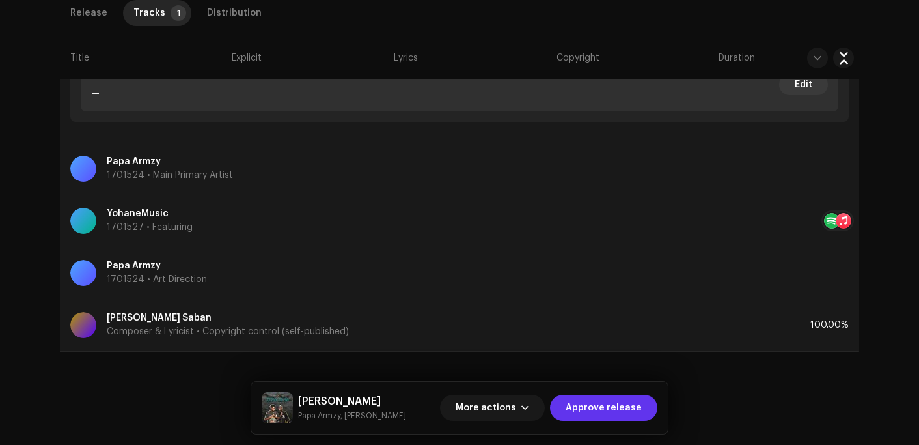
click at [599, 406] on span "Approve release" at bounding box center [604, 407] width 76 height 26
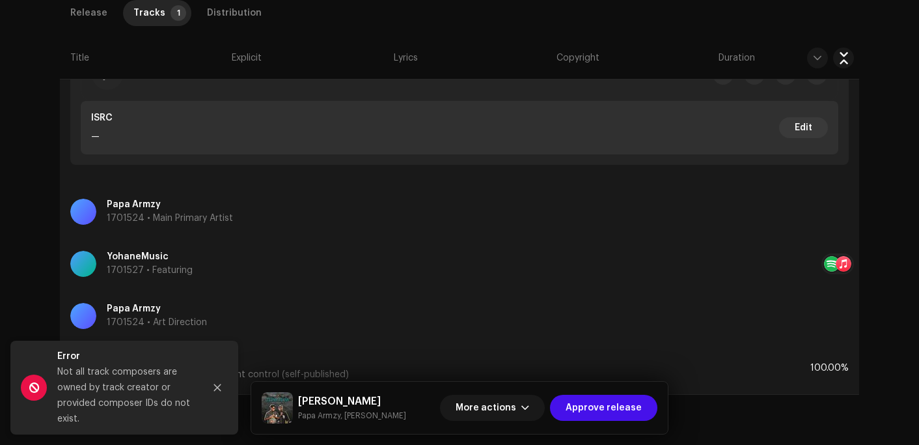
scroll to position [463, 0]
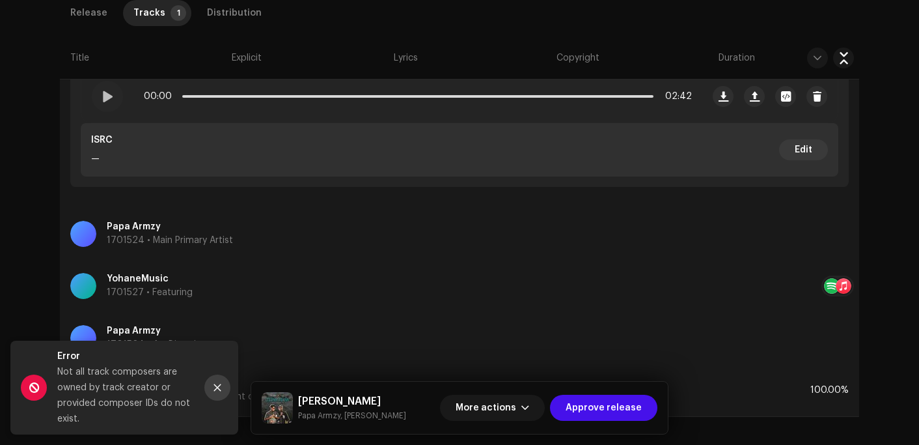
click at [214, 383] on icon "Close" at bounding box center [217, 387] width 9 height 9
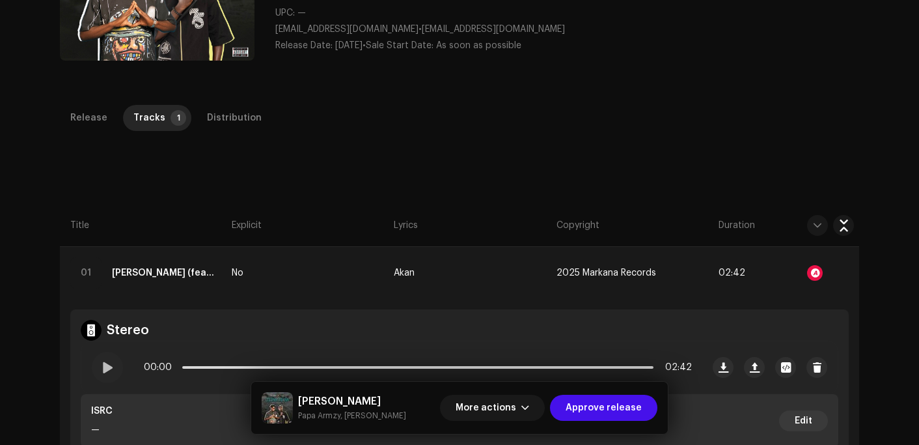
scroll to position [137, 0]
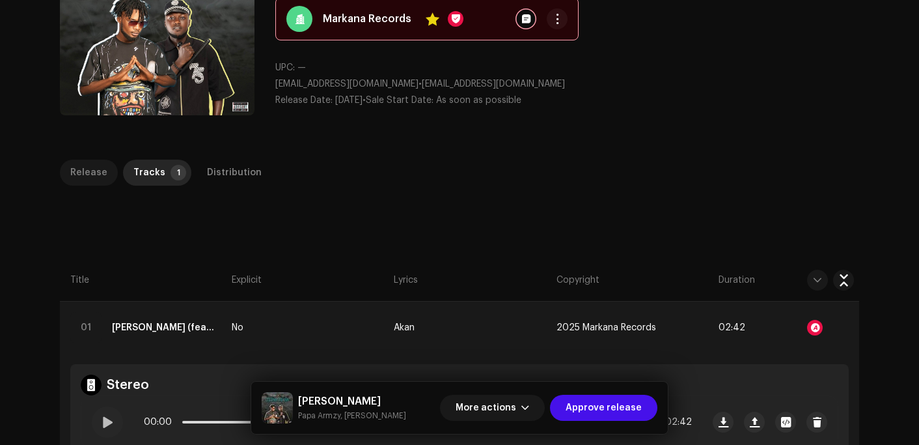
click at [90, 165] on div "Release" at bounding box center [88, 172] width 37 height 26
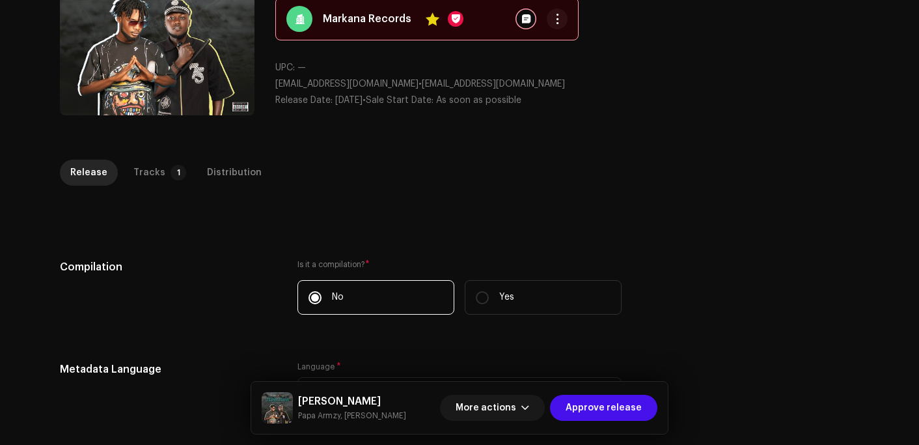
scroll to position [0, 0]
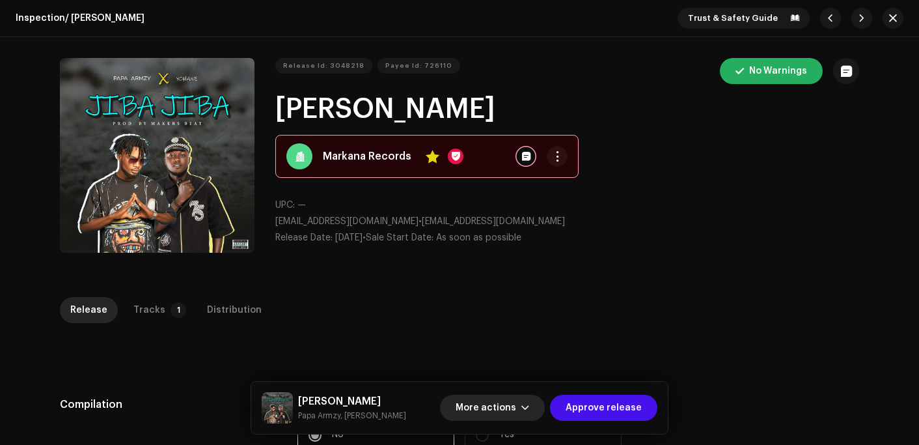
click at [491, 408] on span "More actions" at bounding box center [486, 407] width 61 height 26
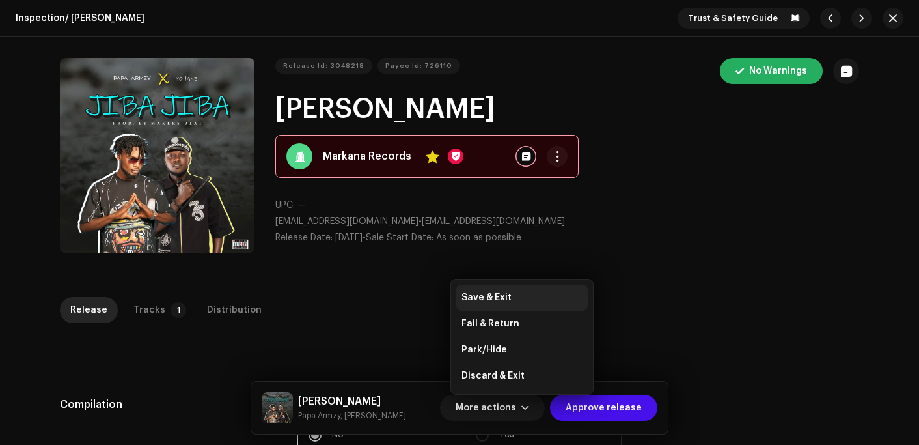
click at [509, 294] on div "Save & Exit" at bounding box center [521, 297] width 121 height 10
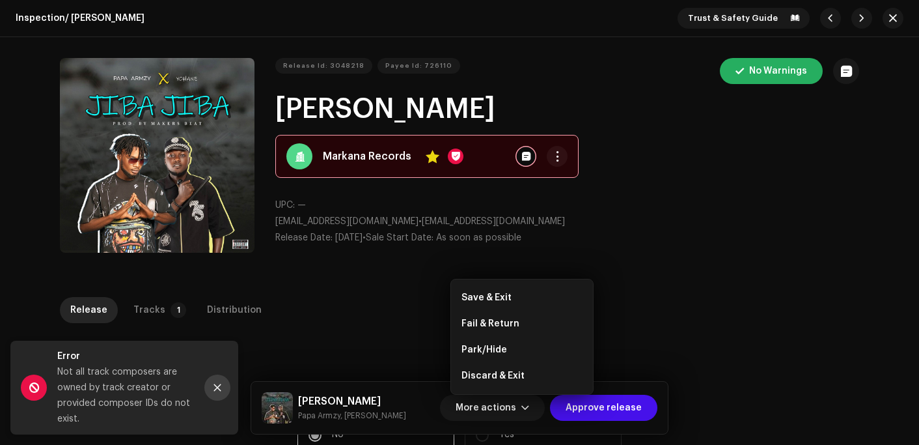
click at [220, 388] on icon "Close" at bounding box center [217, 387] width 9 height 9
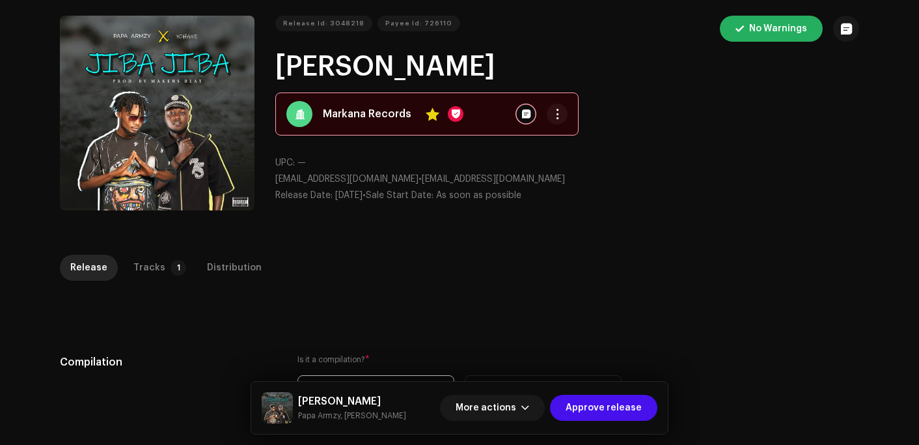
scroll to position [65, 0]
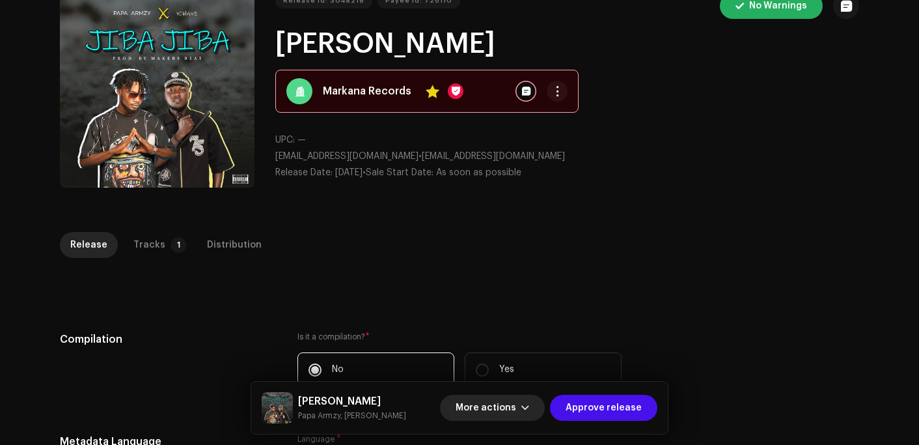
click at [502, 400] on span "More actions" at bounding box center [486, 407] width 61 height 26
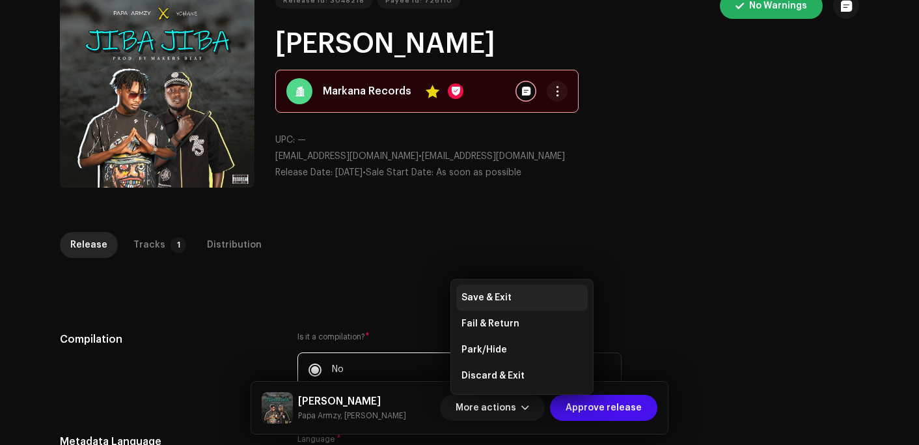
click at [511, 292] on div "Save & Exit" at bounding box center [521, 297] width 131 height 26
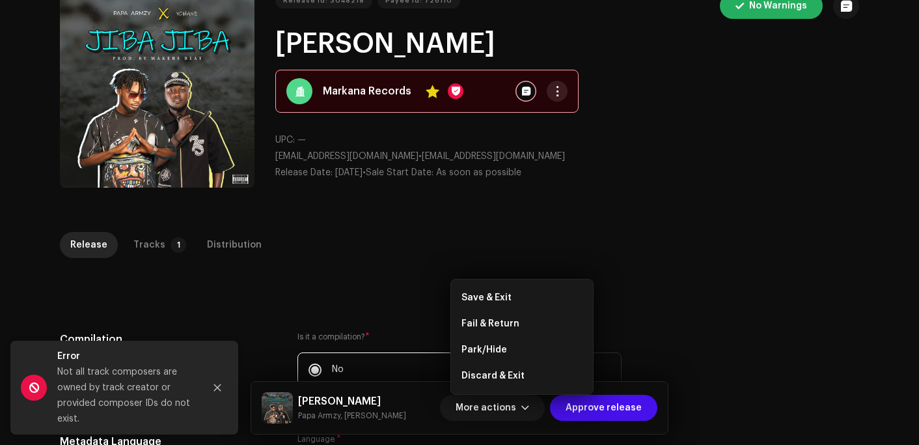
click at [553, 84] on button "button" at bounding box center [557, 91] width 21 height 21
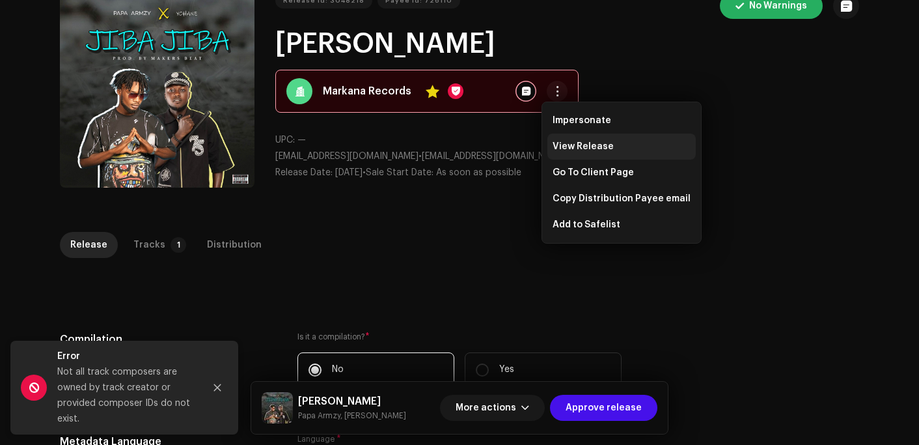
click at [584, 147] on span "View Release" at bounding box center [583, 146] width 61 height 10
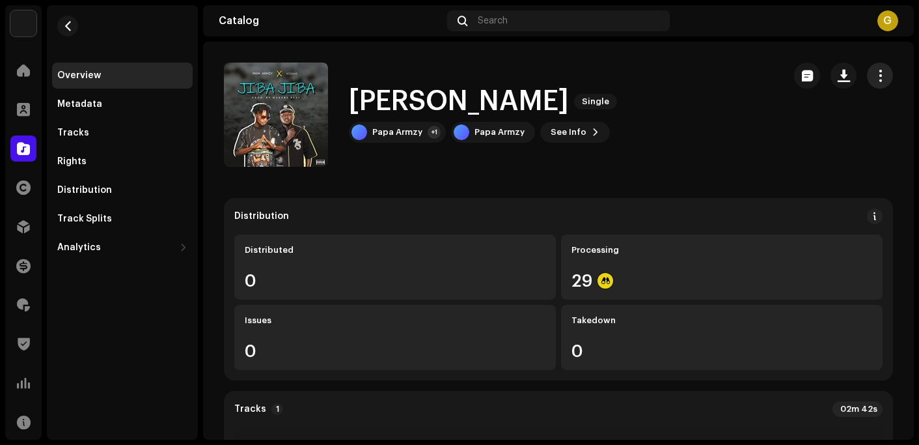
click at [874, 73] on span "button" at bounding box center [880, 75] width 12 height 10
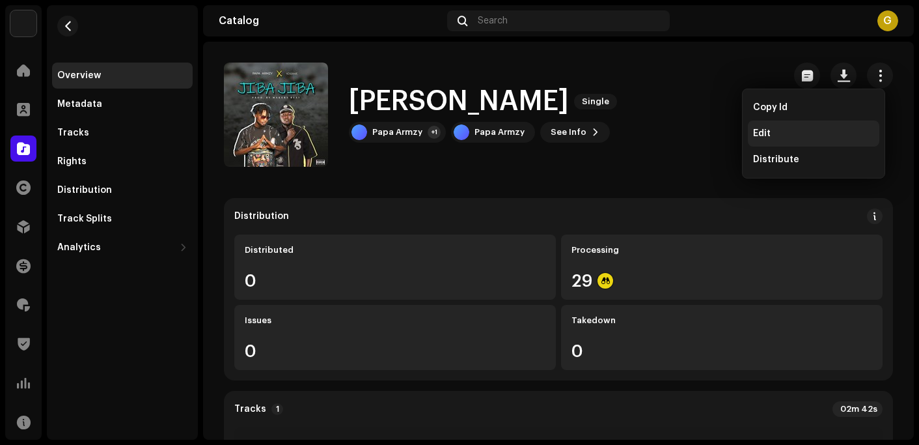
click at [776, 127] on div "Edit" at bounding box center [813, 133] width 131 height 26
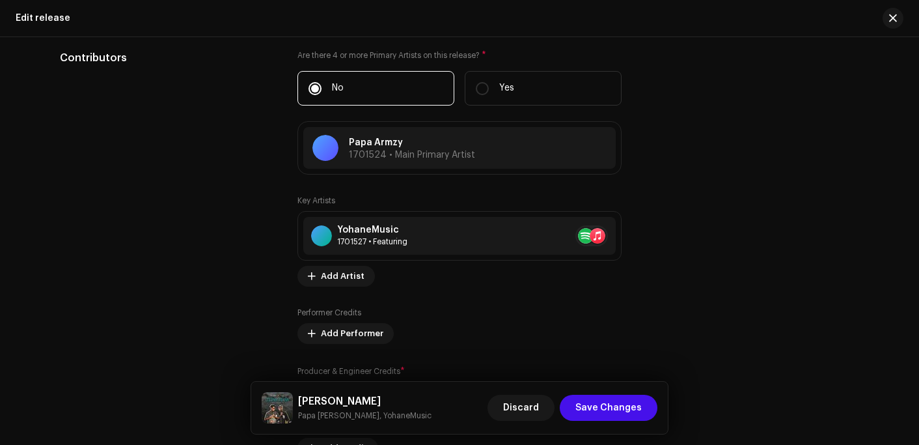
scroll to position [1432, 0]
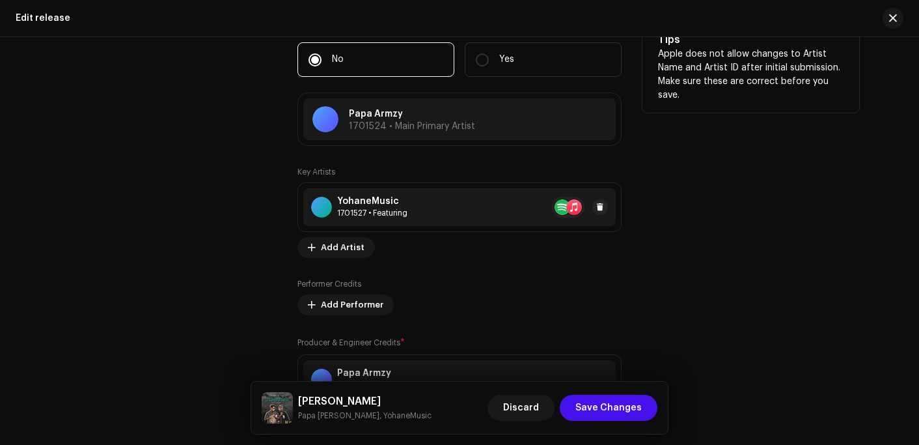
click at [341, 212] on div "1701527 • Featuring" at bounding box center [372, 213] width 70 height 10
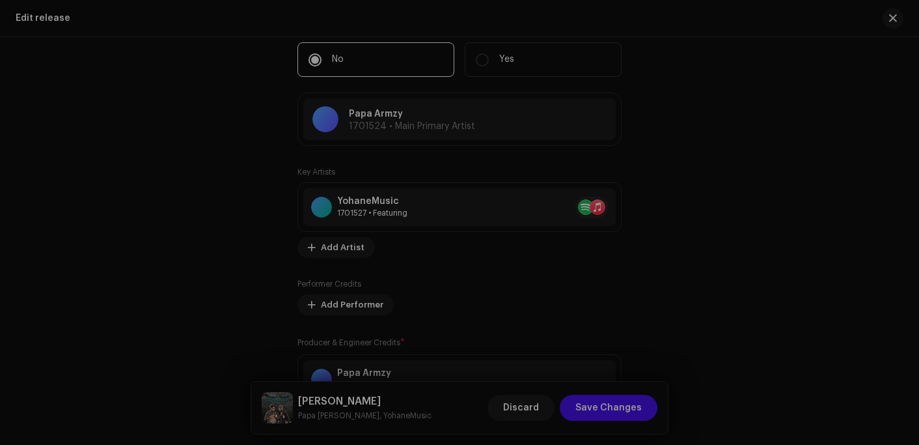
click at [715, 204] on div "Update Key Artist Role * Select role Cancel Update" at bounding box center [459, 222] width 919 height 445
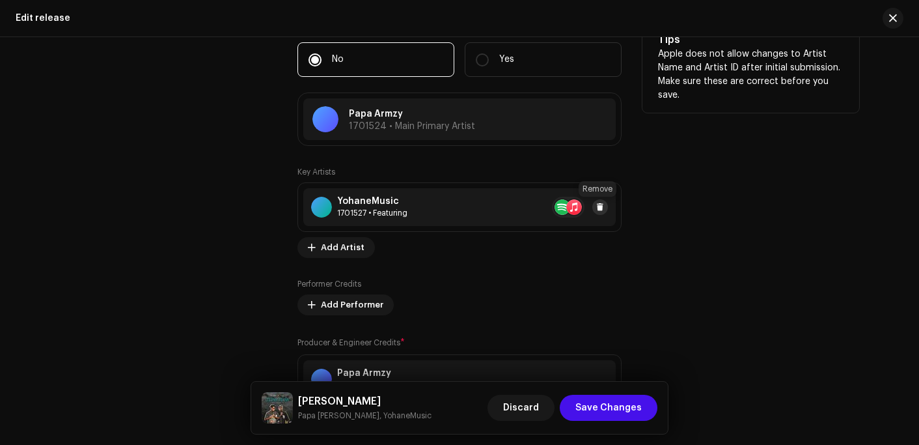
click at [592, 208] on button at bounding box center [600, 207] width 16 height 16
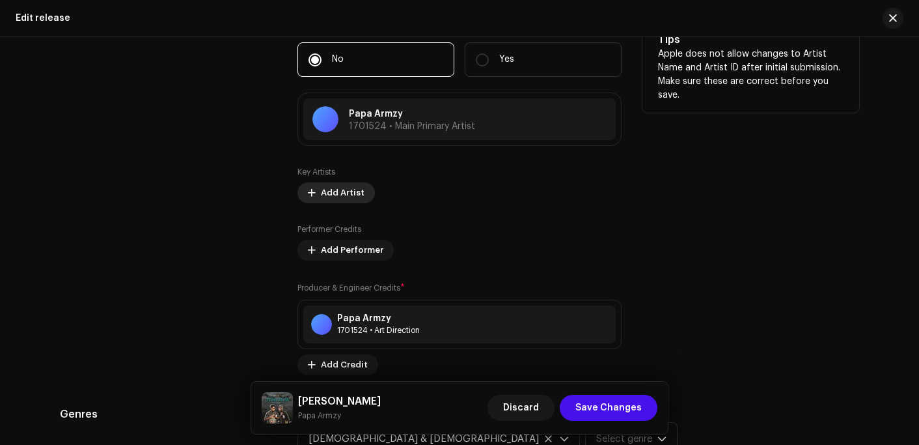
click at [335, 199] on span "Add Artist" at bounding box center [343, 193] width 44 height 26
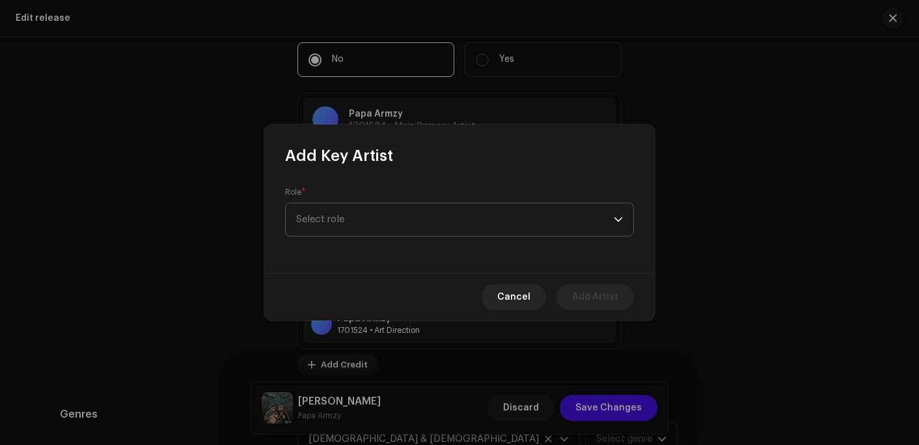
click at [344, 227] on span "Select role" at bounding box center [455, 219] width 318 height 33
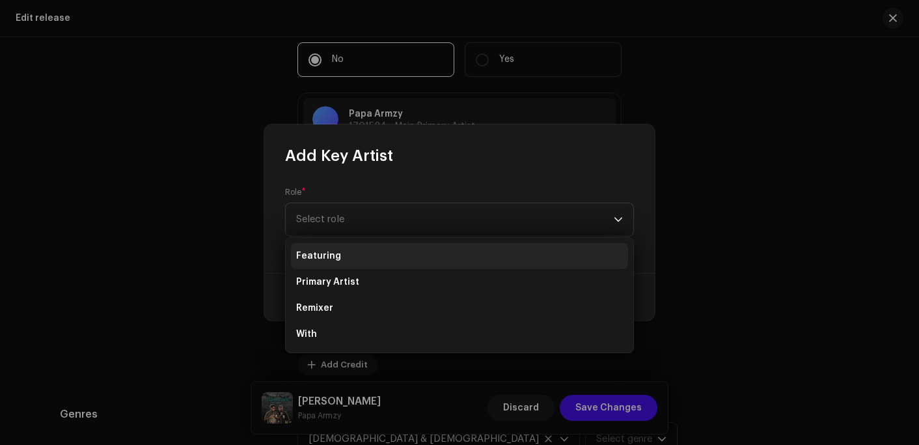
click at [336, 256] on span "Featuring" at bounding box center [318, 255] width 45 height 13
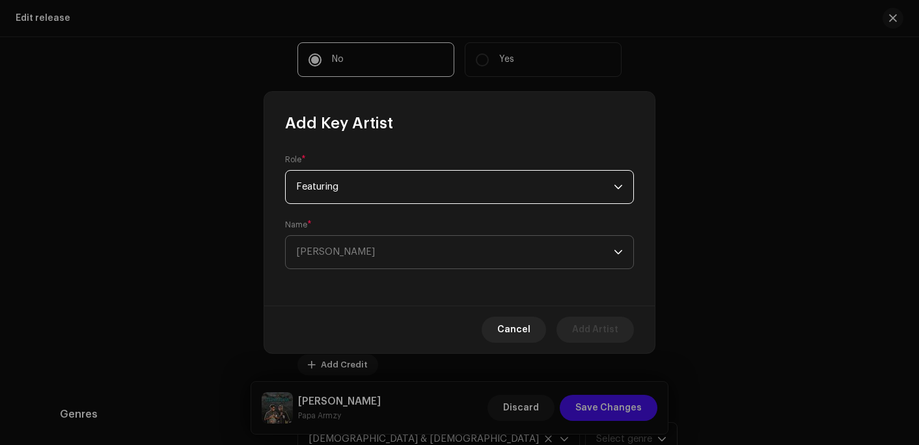
click at [327, 259] on span "[PERSON_NAME]" at bounding box center [455, 252] width 318 height 33
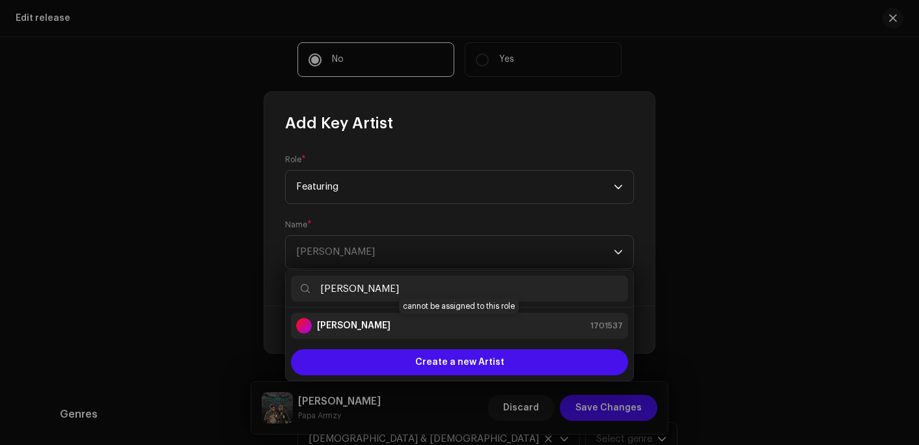
type input "[PERSON_NAME]"
click at [379, 320] on div "Daada Yohane 1701537" at bounding box center [459, 326] width 327 height 16
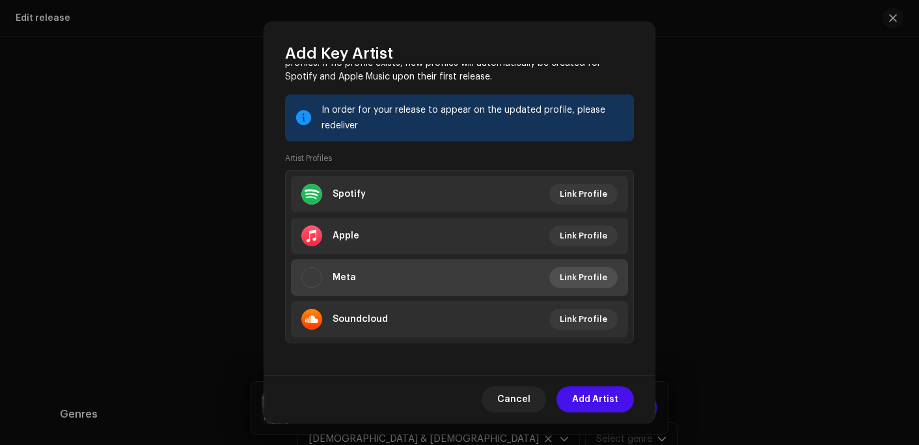
scroll to position [219, 0]
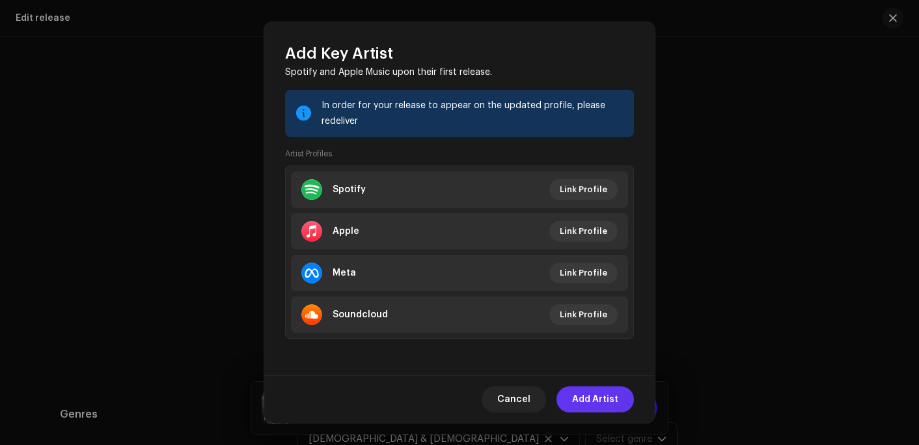
click at [592, 400] on span "Add Artist" at bounding box center [595, 399] width 46 height 26
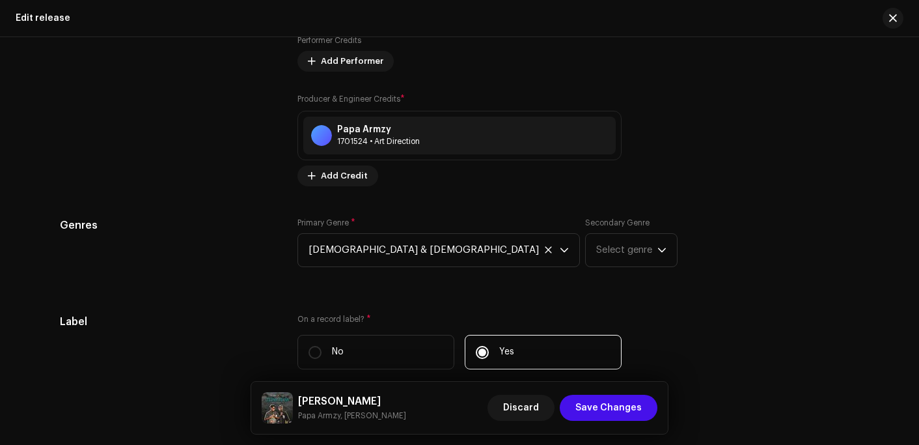
scroll to position [1692, 0]
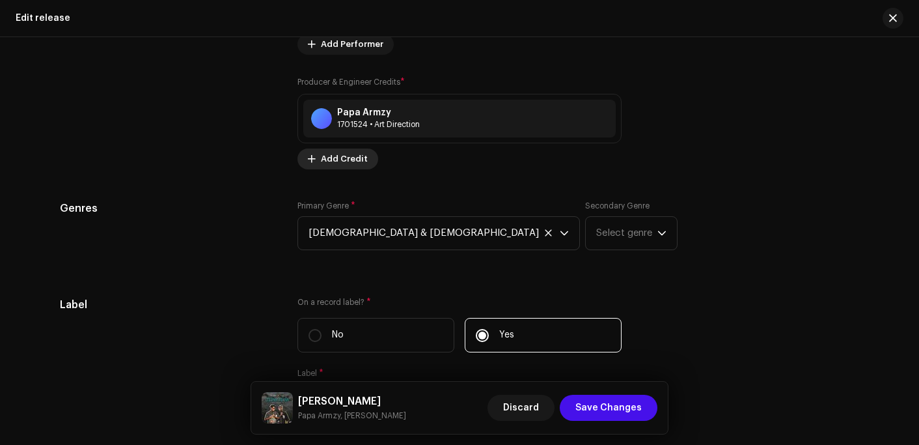
click at [349, 159] on span "Add Credit" at bounding box center [344, 159] width 47 height 26
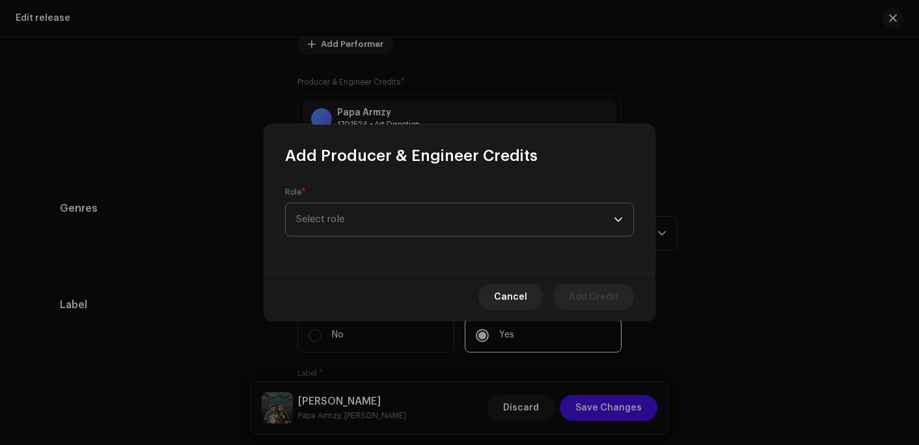
click at [335, 217] on span "Select role" at bounding box center [455, 219] width 318 height 33
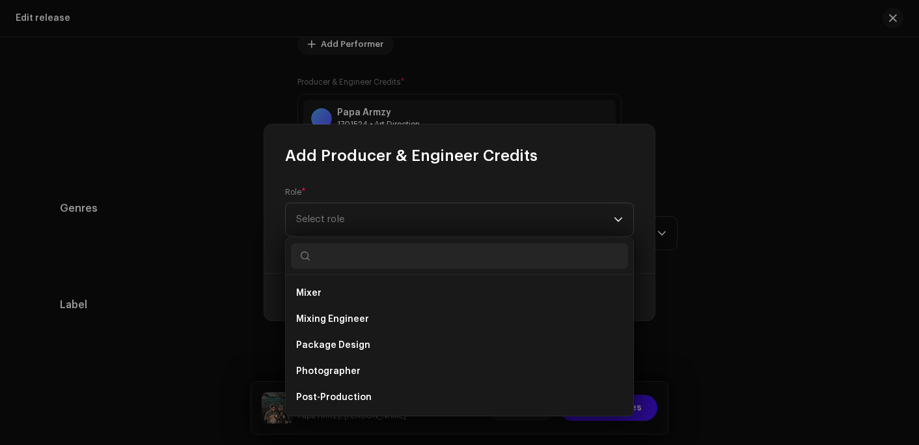
scroll to position [456, 0]
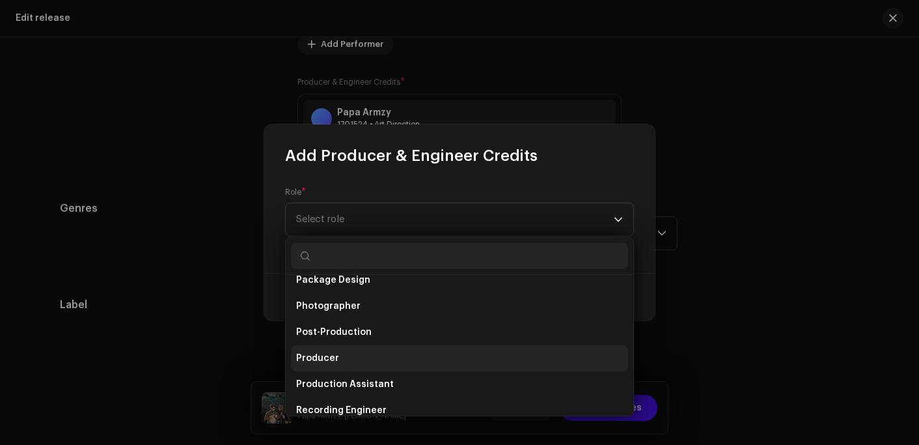
click at [333, 357] on span "Producer" at bounding box center [317, 357] width 43 height 13
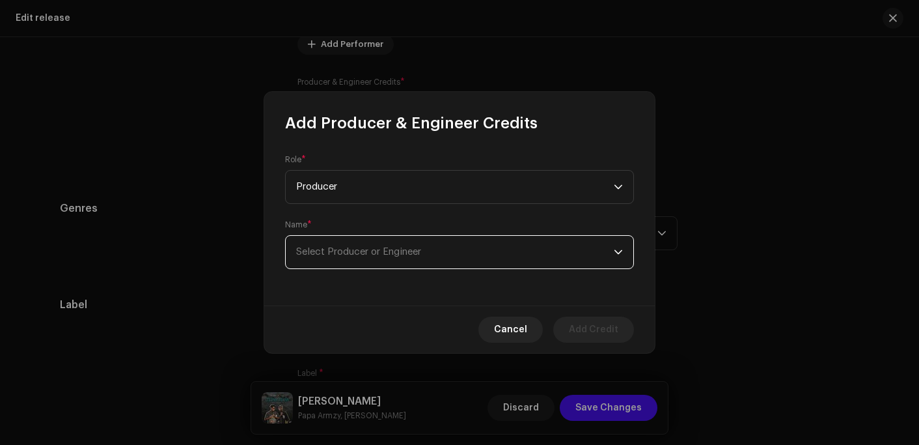
click at [378, 254] on span "Select Producer or Engineer" at bounding box center [358, 252] width 125 height 10
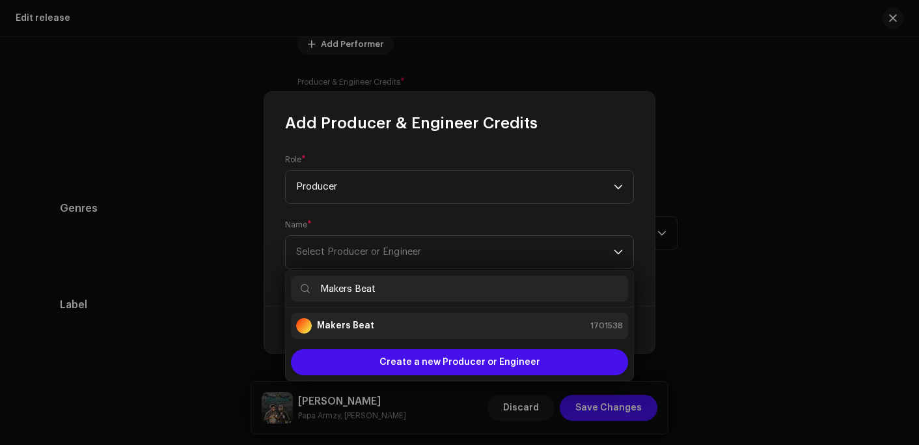
type input "Makers Beat"
click at [364, 322] on strong "Makers Beat" at bounding box center [345, 325] width 57 height 13
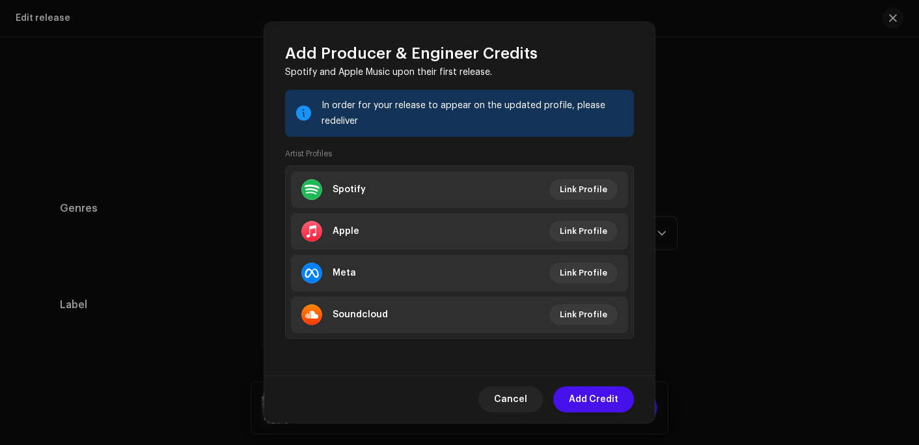
scroll to position [219, 0]
click at [588, 397] on span "Add Credit" at bounding box center [593, 399] width 49 height 26
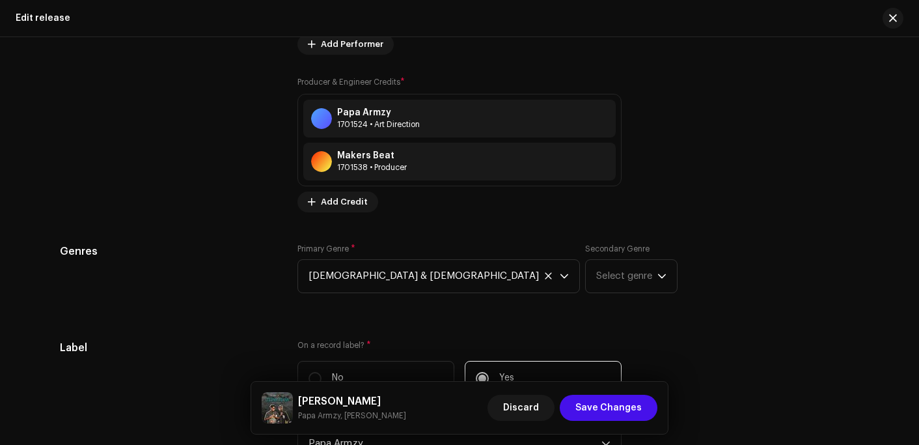
click at [355, 227] on div "Prefill release information from track metadata Compilation Is it a compilation…" at bounding box center [459, 112] width 799 height 1630
click at [366, 274] on span "[DEMOGRAPHIC_DATA] & [DEMOGRAPHIC_DATA]" at bounding box center [434, 276] width 251 height 33
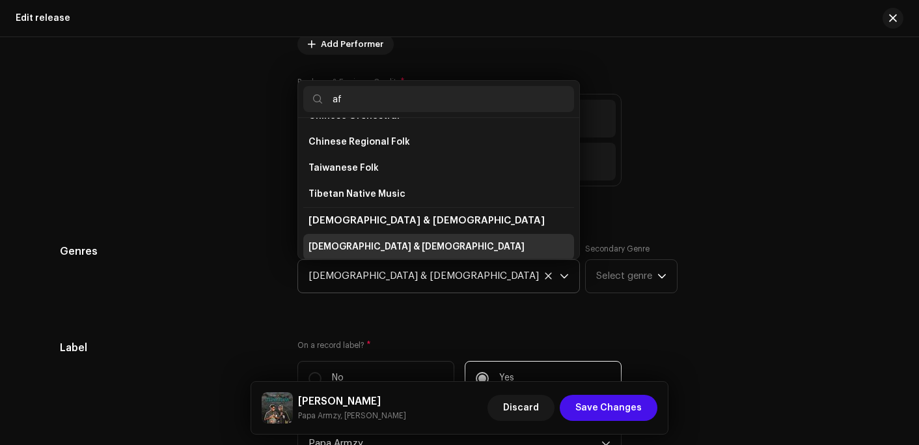
scroll to position [287, 0]
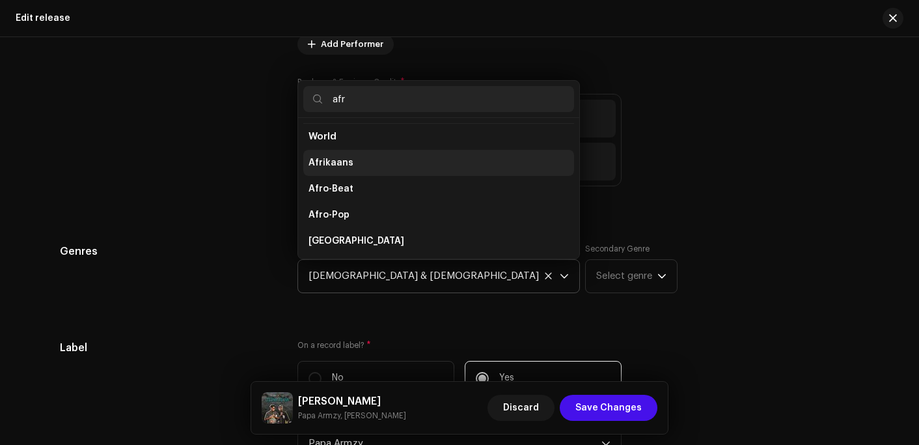
type input "afr"
click at [341, 155] on li "Afrikaans" at bounding box center [438, 163] width 271 height 26
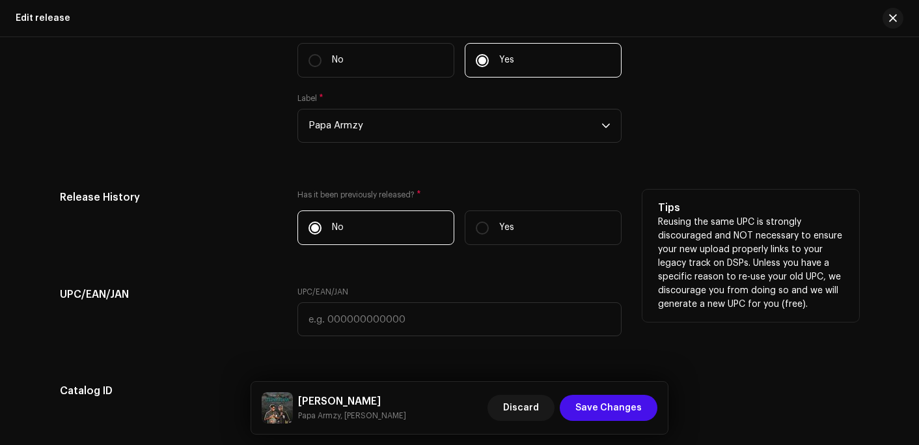
scroll to position [2018, 0]
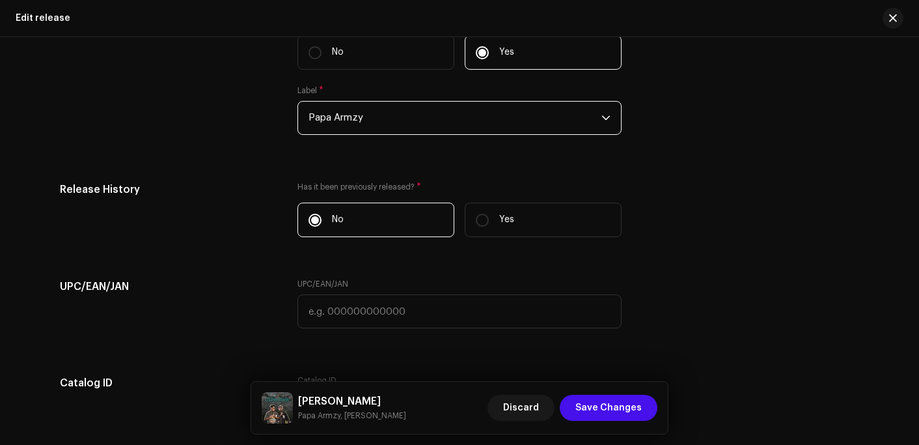
click at [351, 131] on span "Papa Armzy" at bounding box center [455, 118] width 293 height 33
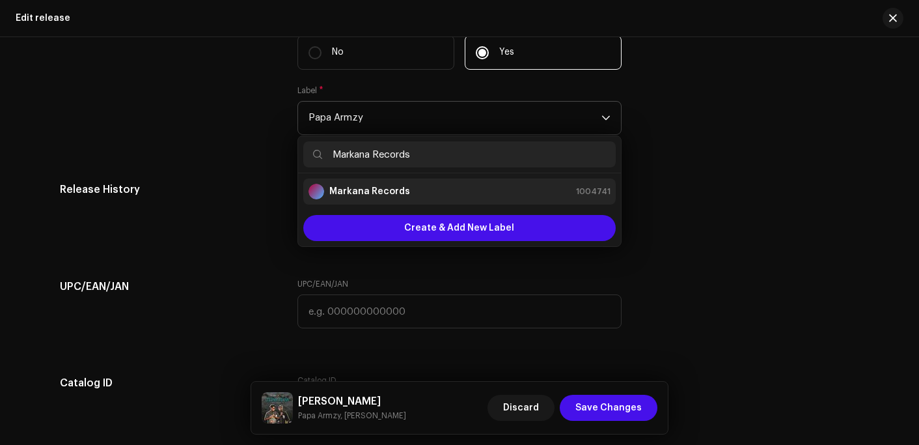
type input "Markana Records"
click at [417, 191] on div "Markana Records 1004741" at bounding box center [460, 192] width 302 height 16
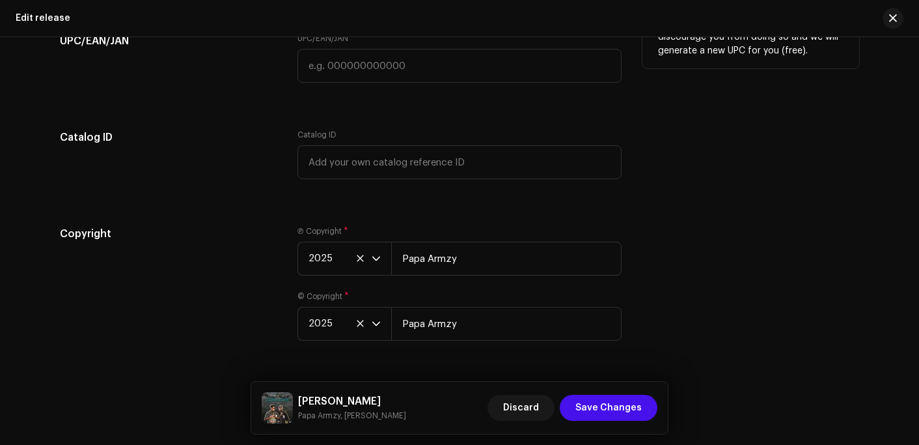
scroll to position [2278, 0]
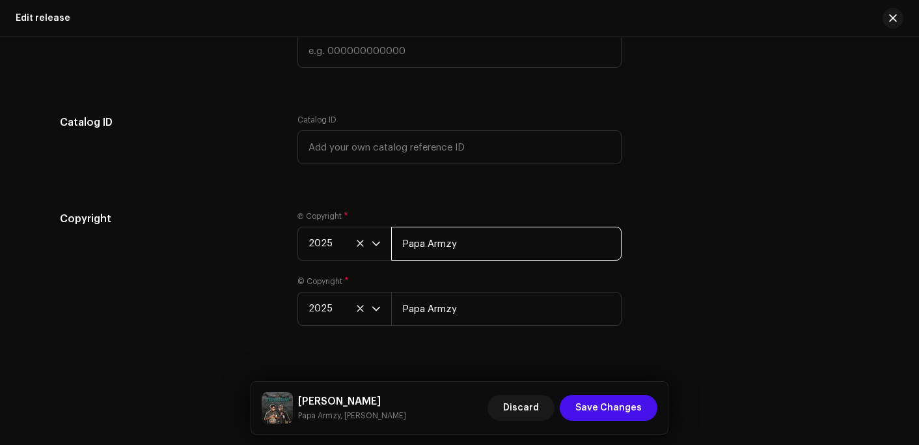
drag, startPoint x: 473, startPoint y: 241, endPoint x: 396, endPoint y: 245, distance: 76.9
click at [396, 245] on input "Papa Armzy" at bounding box center [506, 244] width 230 height 34
paste input "Markana Records"
type input "Markana Records"
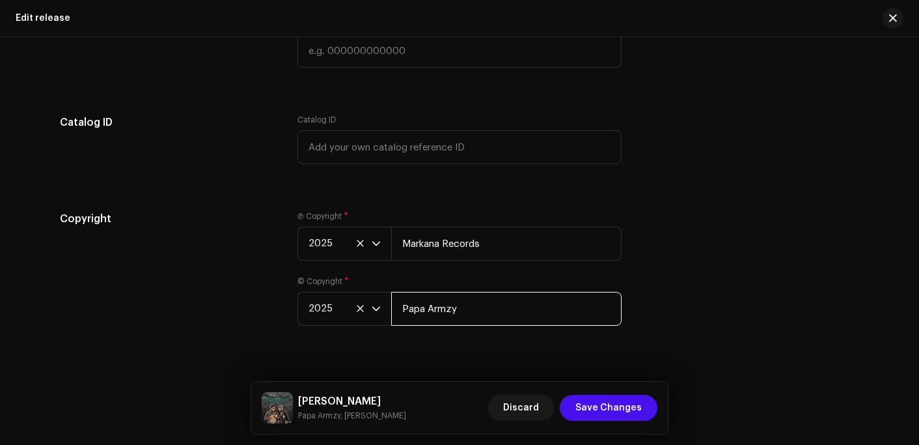
drag, startPoint x: 469, startPoint y: 314, endPoint x: 398, endPoint y: 314, distance: 71.6
click at [398, 314] on input "Papa Armzy" at bounding box center [506, 309] width 230 height 34
paste input "Markana Records"
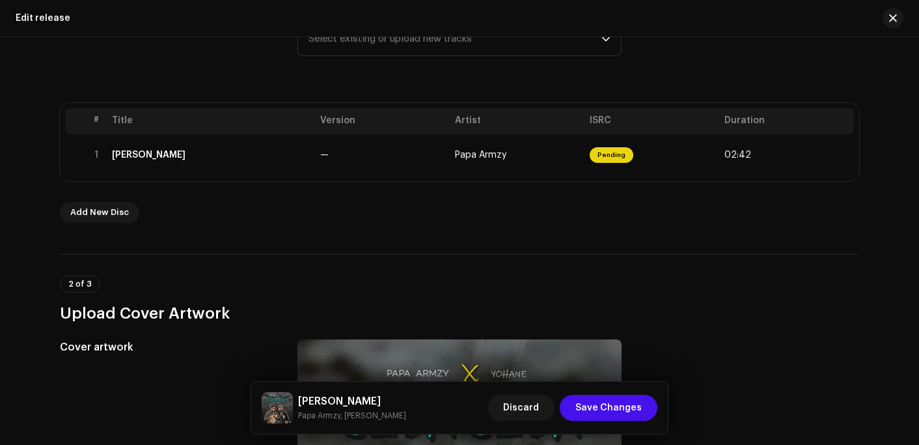
scroll to position [195, 0]
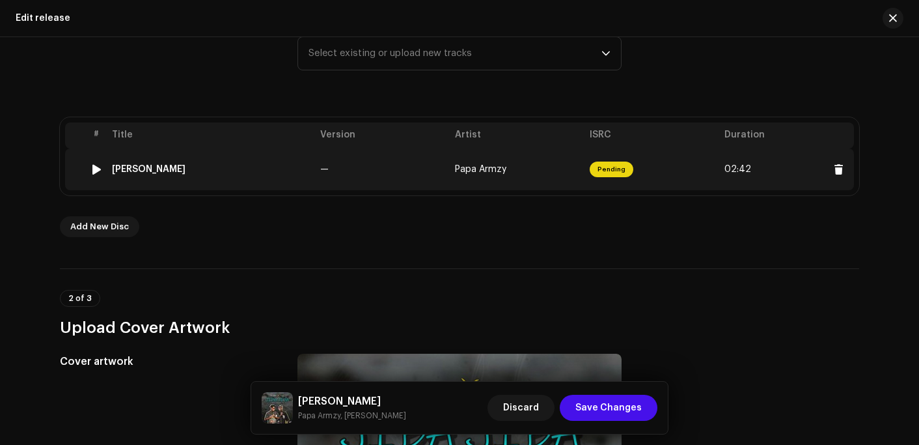
type input "Markana Records"
click at [189, 171] on div "[PERSON_NAME]" at bounding box center [211, 169] width 198 height 10
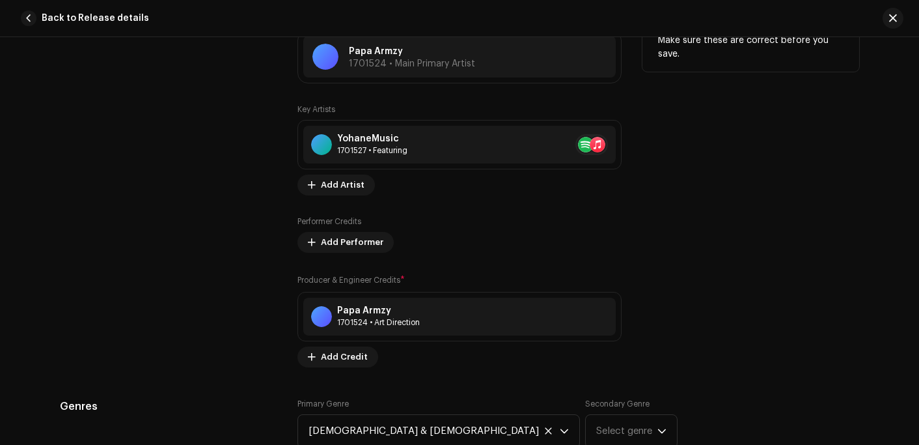
scroll to position [716, 0]
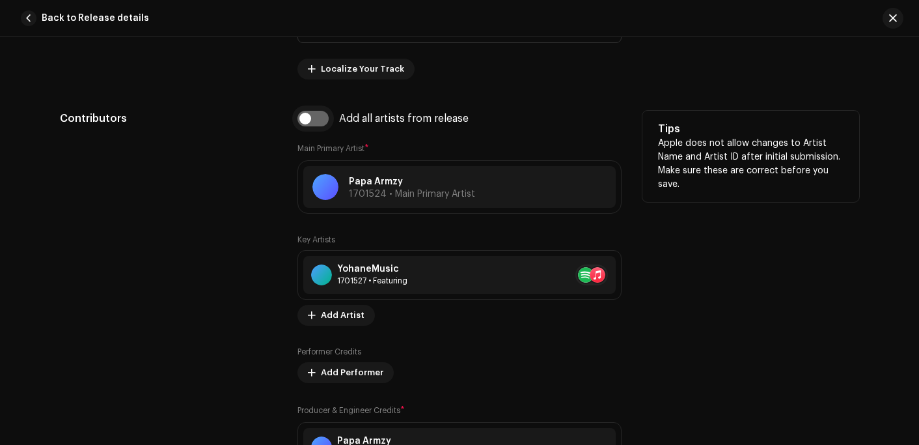
click at [299, 124] on input "checkbox" at bounding box center [312, 119] width 31 height 16
checkbox input "true"
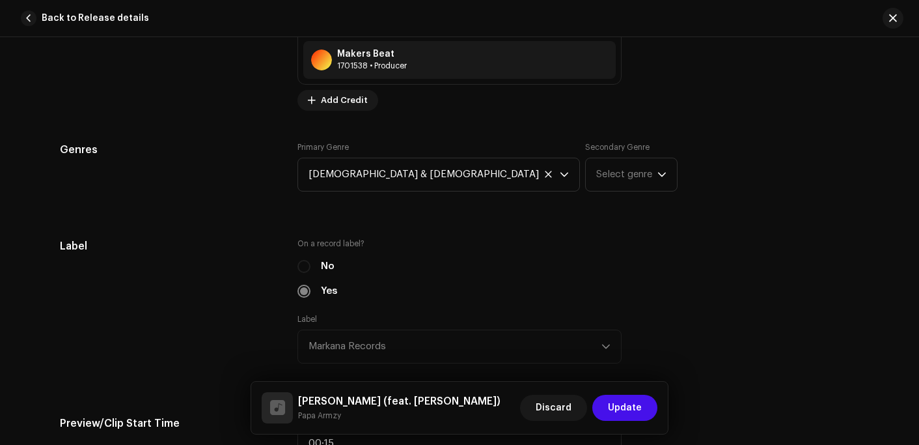
scroll to position [1172, 0]
click at [375, 178] on span "[DEMOGRAPHIC_DATA] & [DEMOGRAPHIC_DATA]" at bounding box center [434, 172] width 251 height 33
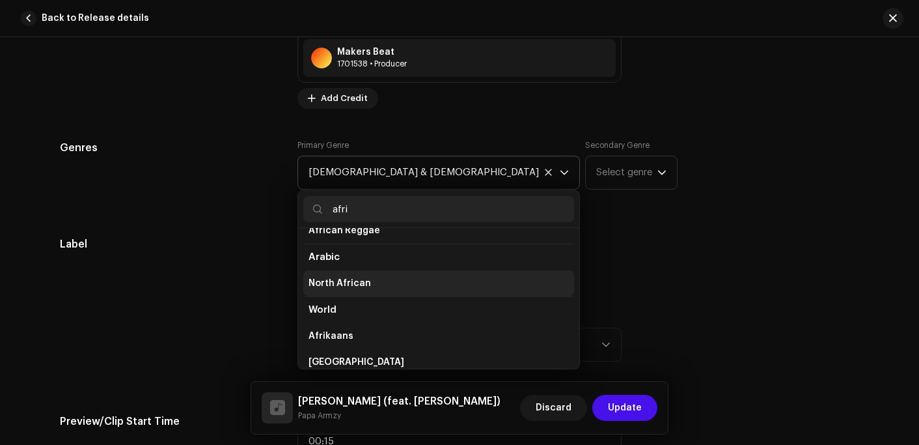
scroll to position [105, 0]
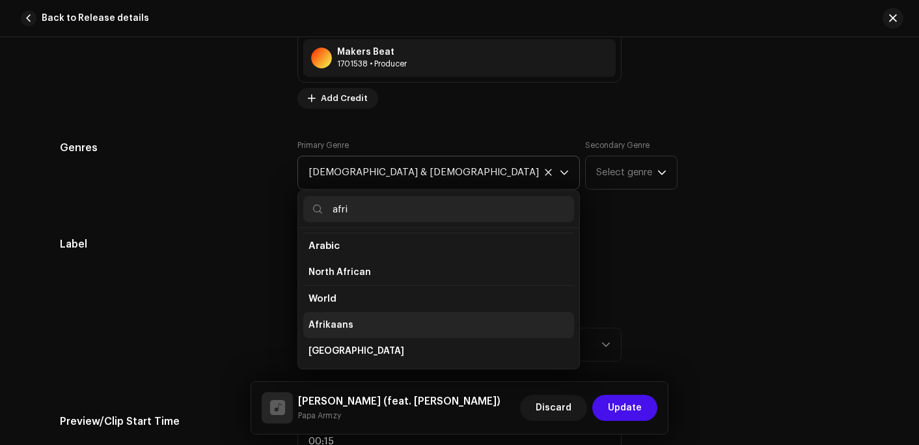
type input "afri"
click at [331, 323] on span "Afrikaans" at bounding box center [331, 324] width 45 height 13
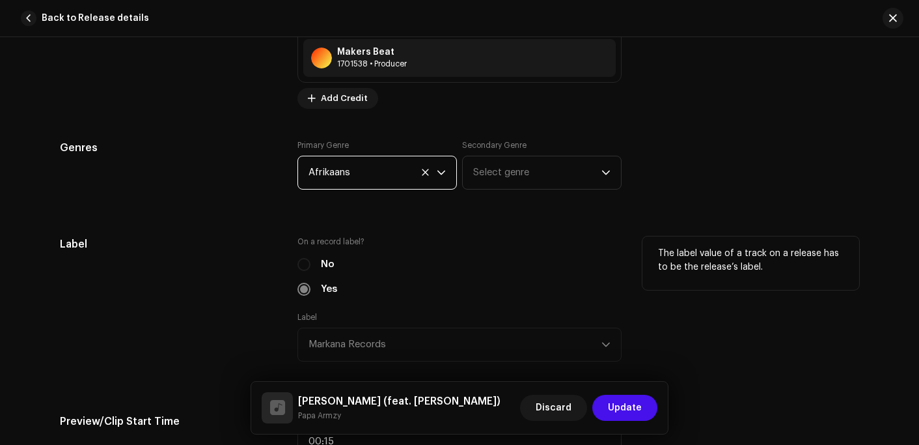
click at [707, 239] on div "The label value of a track on a release has to be the release’s label." at bounding box center [750, 262] width 217 height 53
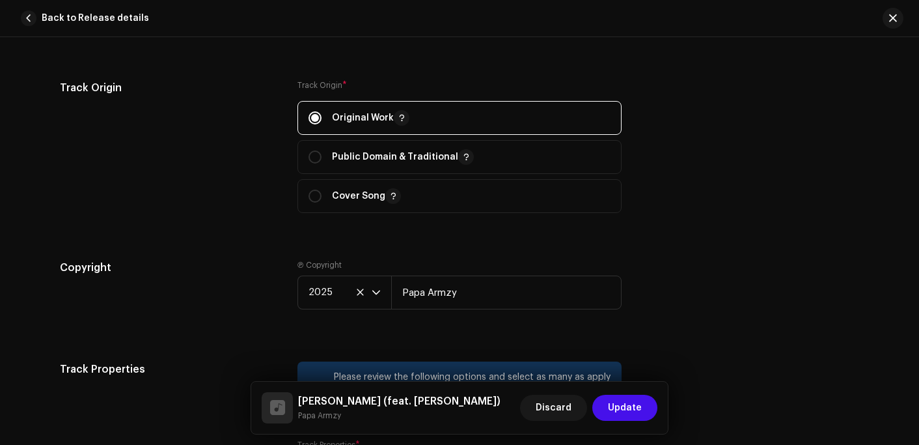
scroll to position [1822, 0]
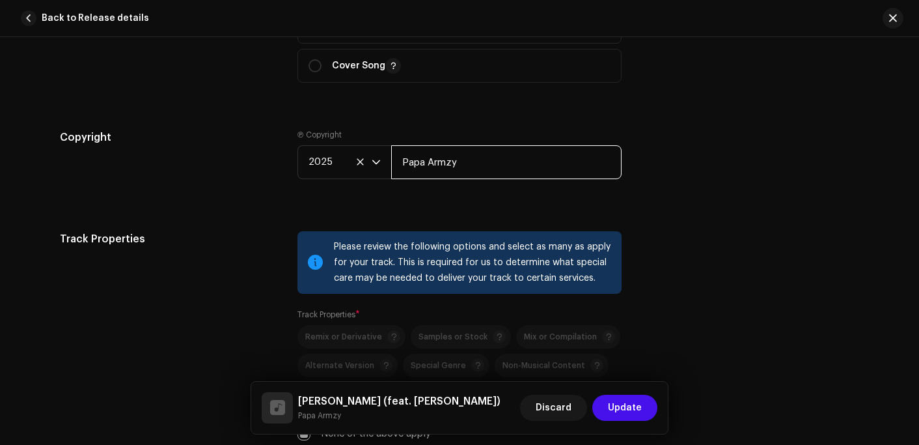
click at [424, 168] on input "Papa Armzy" at bounding box center [506, 162] width 230 height 34
paste input "Markana Records"
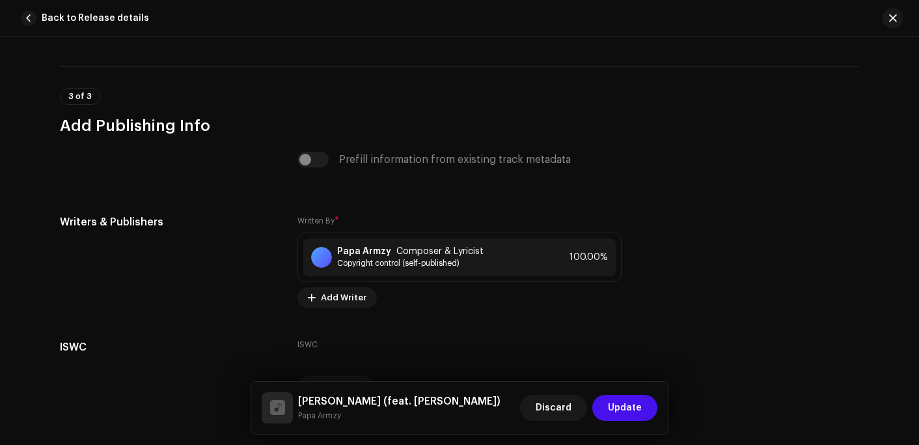
scroll to position [2734, 0]
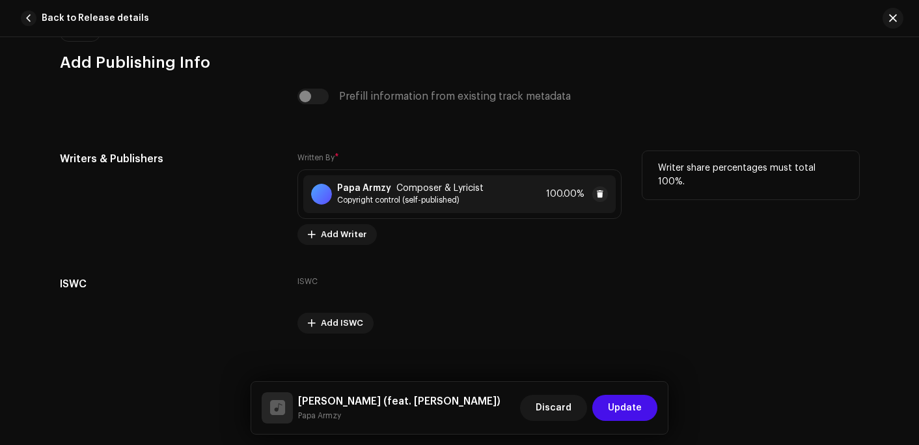
type input "Markana Records"
click at [435, 197] on div "Papa Armzy Composer & Lyricist Copyright control (self-published)" at bounding box center [410, 194] width 146 height 22
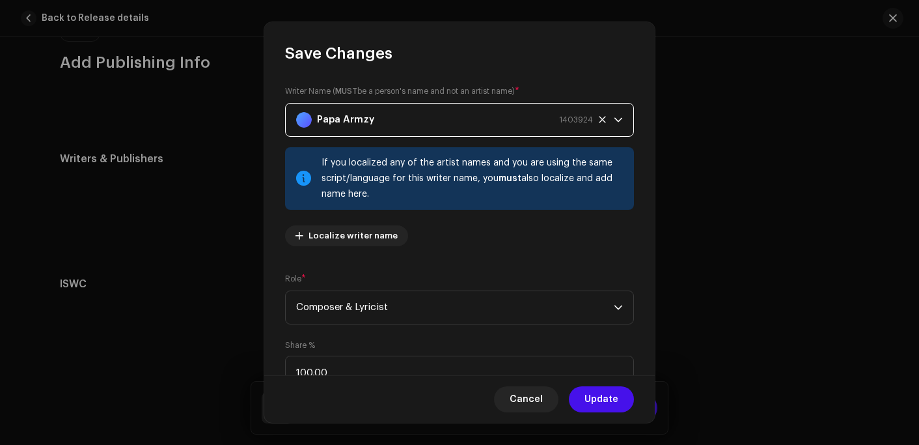
click at [430, 121] on div "Papa Armzy 1403924" at bounding box center [444, 119] width 297 height 33
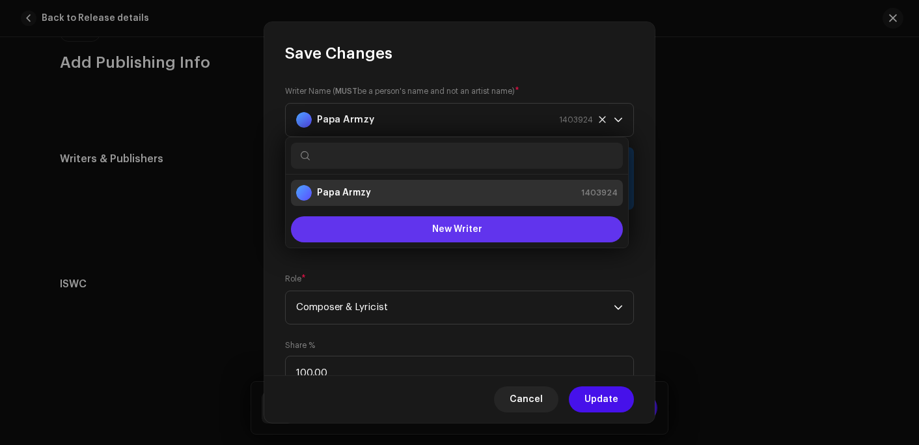
click at [396, 239] on button "New Writer" at bounding box center [457, 229] width 332 height 26
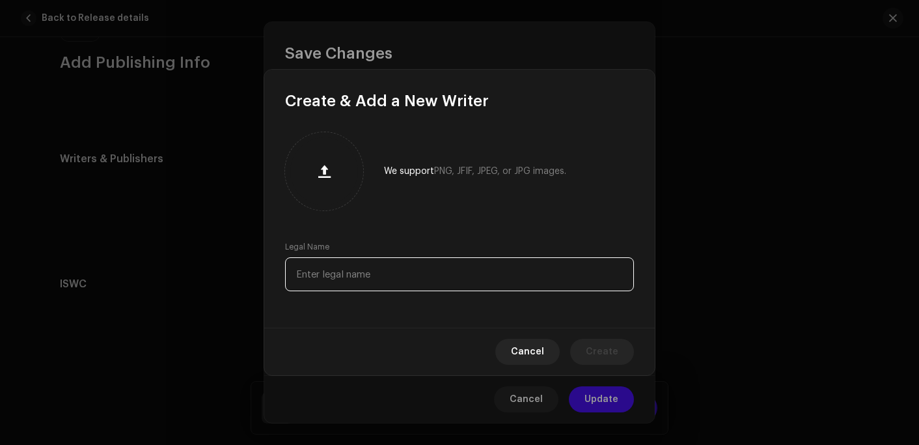
paste input "[PERSON_NAME] Saban"
type input "[PERSON_NAME] Saban"
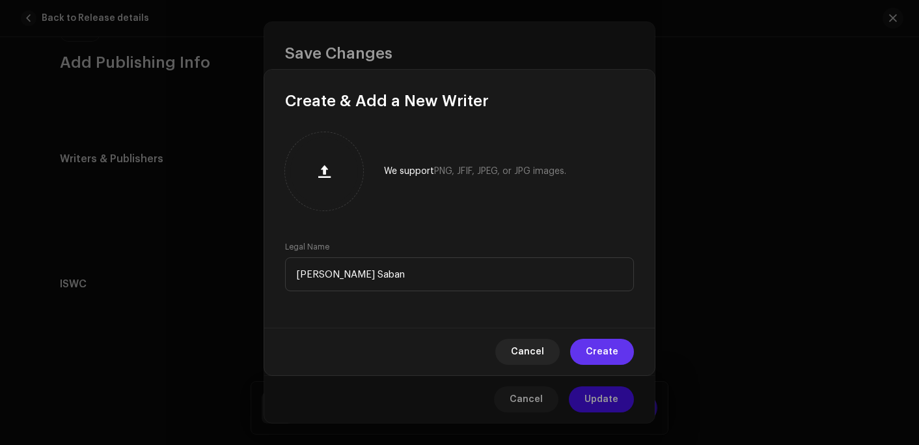
click at [596, 354] on span "Create" at bounding box center [602, 351] width 33 height 26
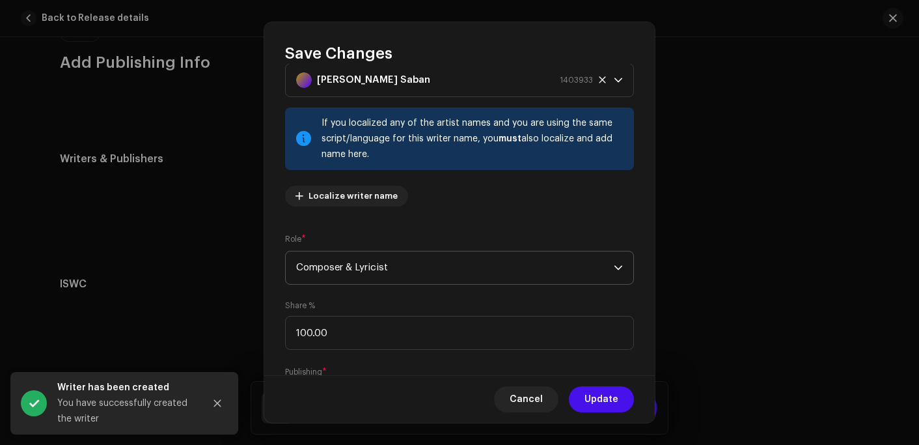
scroll to position [118, 0]
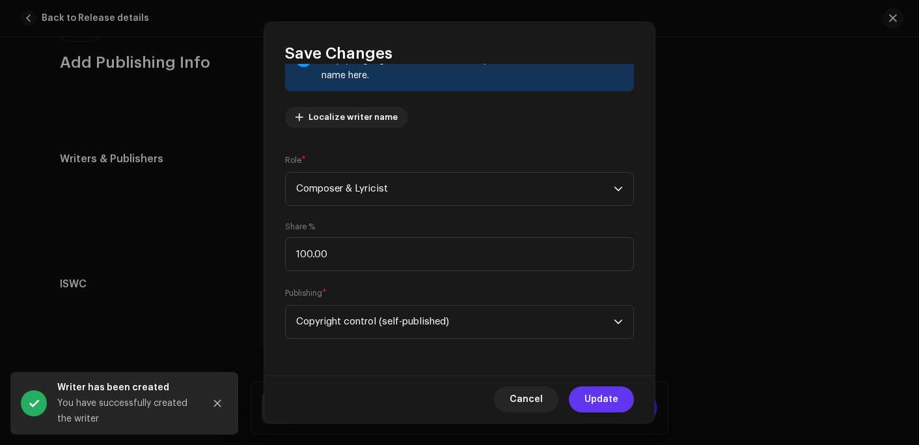
click at [607, 405] on span "Update" at bounding box center [601, 399] width 34 height 26
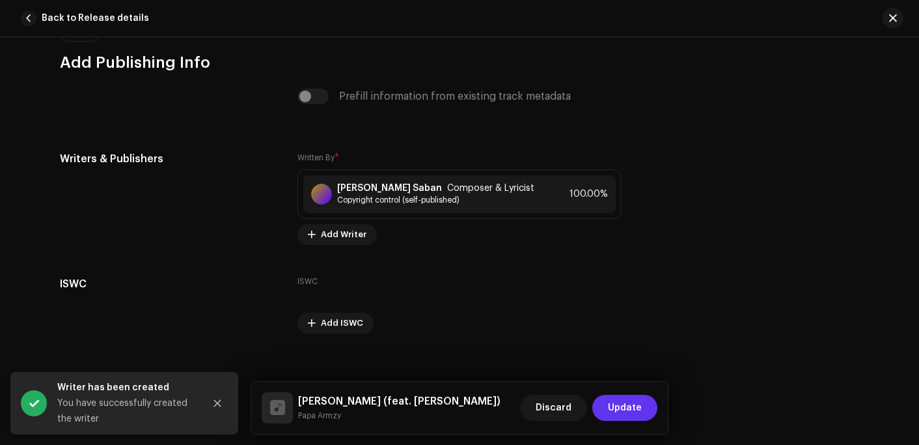
click at [623, 413] on span "Update" at bounding box center [625, 407] width 34 height 26
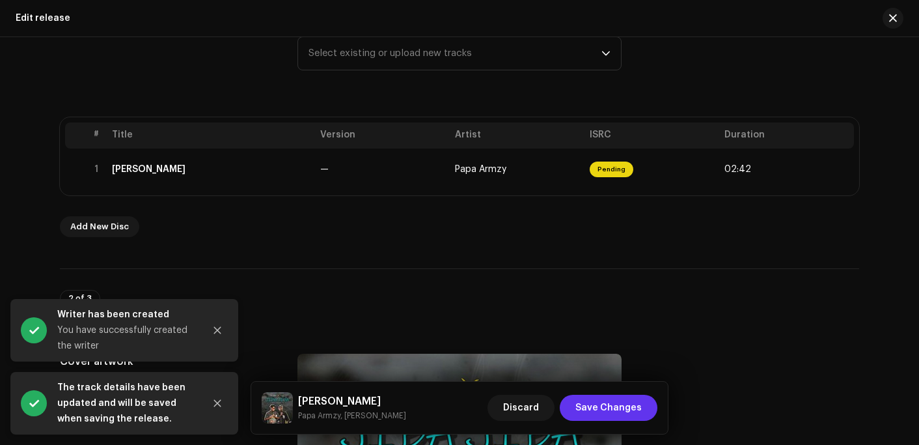
click at [620, 405] on span "Save Changes" at bounding box center [608, 407] width 66 height 26
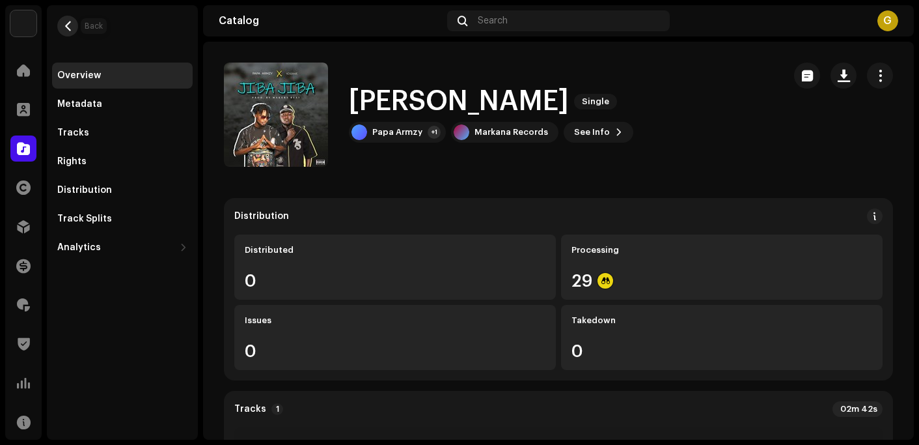
click at [65, 23] on span "button" at bounding box center [68, 26] width 10 height 10
click at [66, 25] on span "button" at bounding box center [68, 26] width 10 height 10
click at [25, 68] on span at bounding box center [23, 70] width 13 height 10
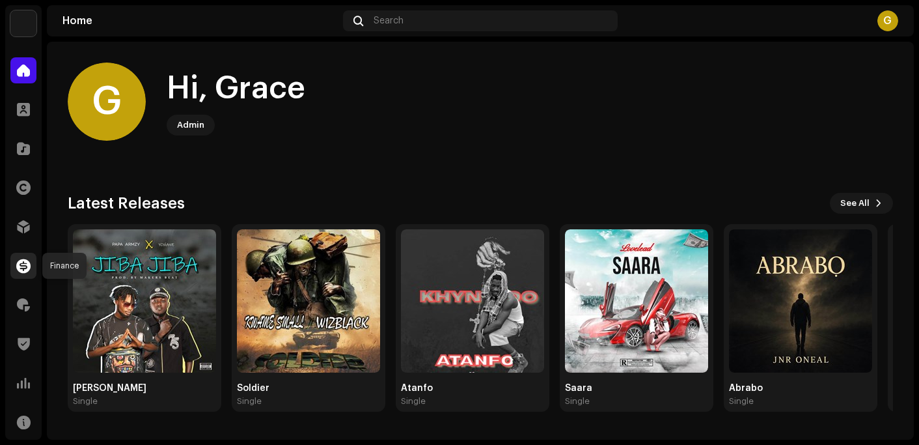
click at [27, 264] on span at bounding box center [23, 265] width 14 height 10
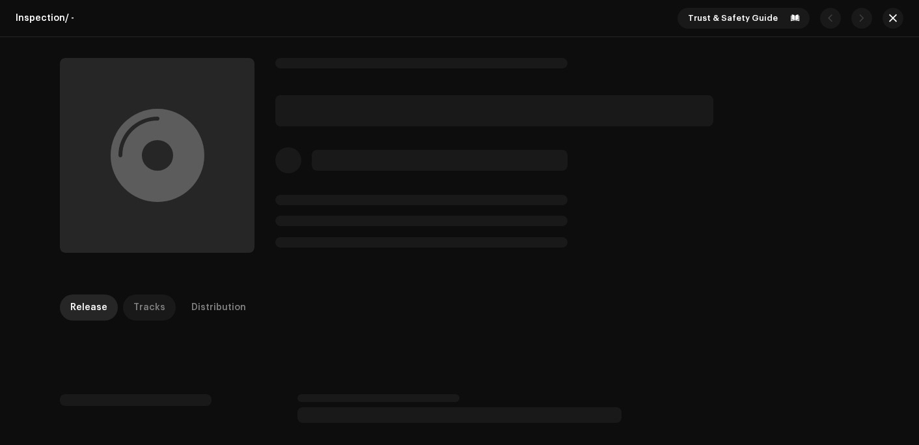
click at [135, 310] on div "Tracks" at bounding box center [149, 307] width 32 height 26
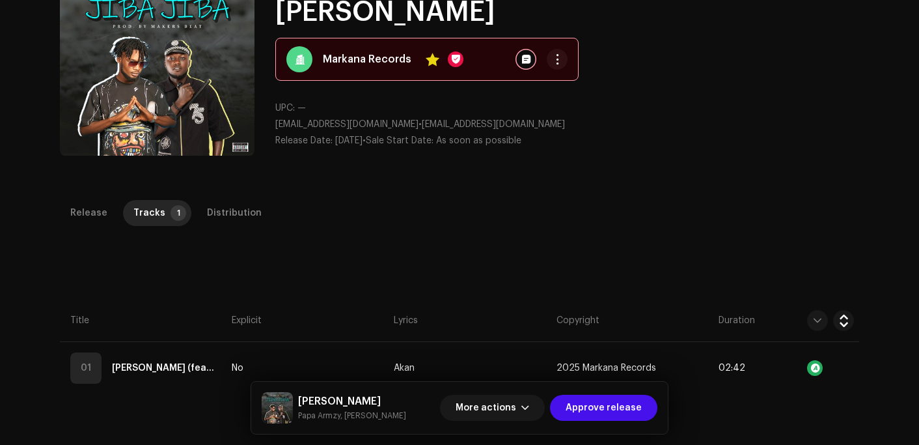
scroll to position [260, 0]
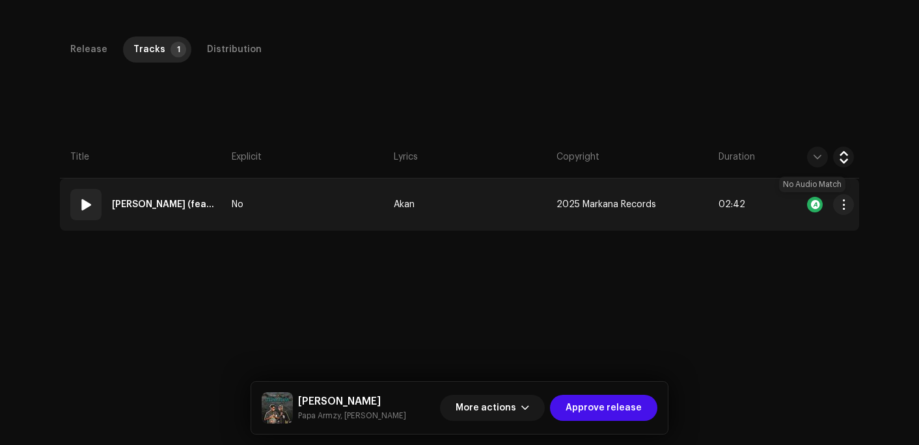
click at [809, 201] on div at bounding box center [815, 205] width 16 height 16
click at [814, 203] on div at bounding box center [815, 205] width 16 height 16
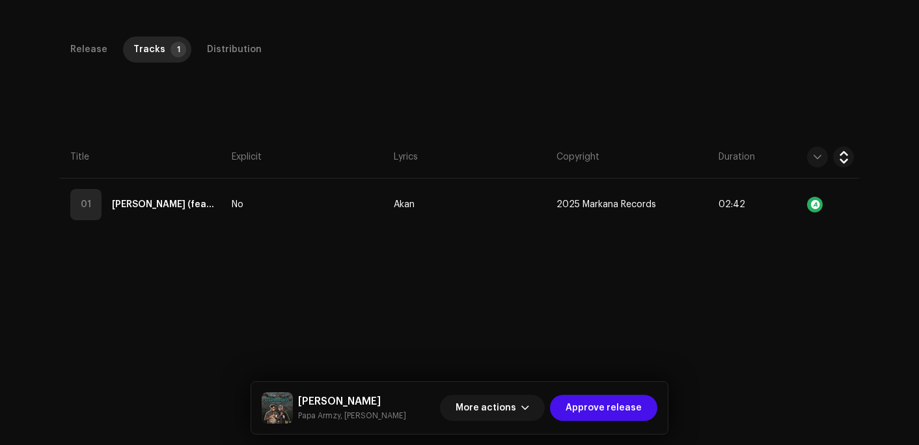
click at [187, 261] on div "Release Tracks 1 Distribution Compilation Is it a compilation? * No Yes Metadat…" at bounding box center [459, 227] width 841 height 382
click at [612, 410] on span "Approve release" at bounding box center [604, 407] width 76 height 26
